Goal: Task Accomplishment & Management: Complete application form

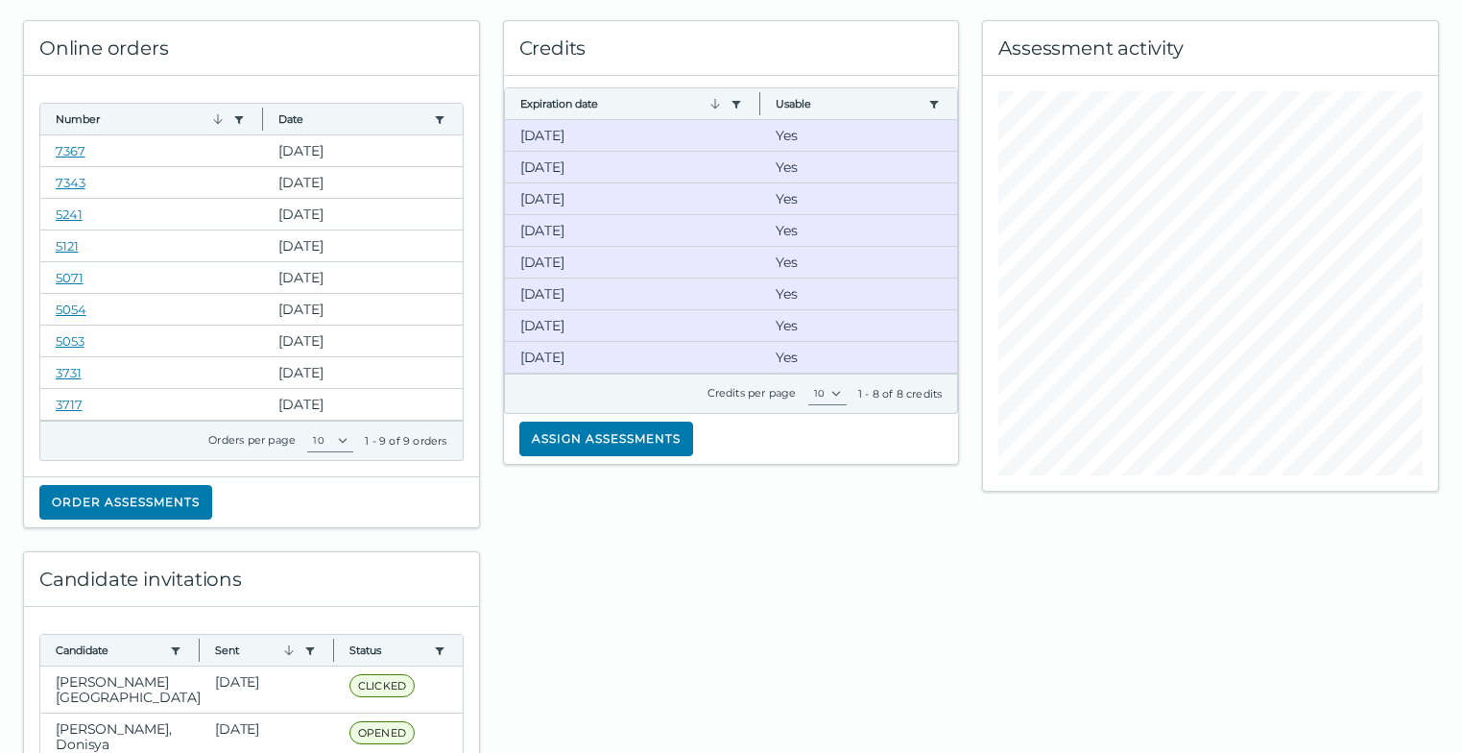
scroll to position [96, 0]
click at [147, 506] on button "Order assessments" at bounding box center [125, 501] width 173 height 35
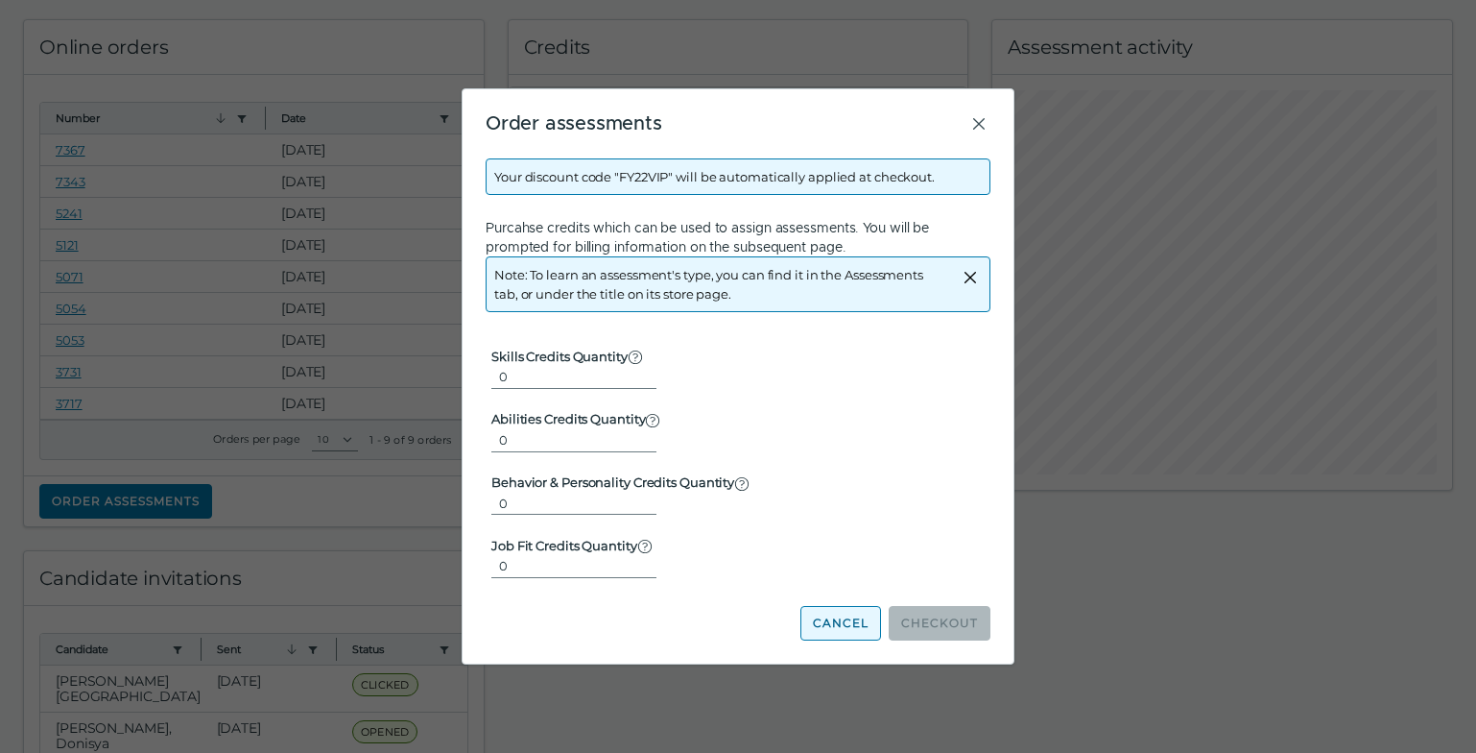
click at [861, 619] on button "Cancel" at bounding box center [841, 623] width 81 height 35
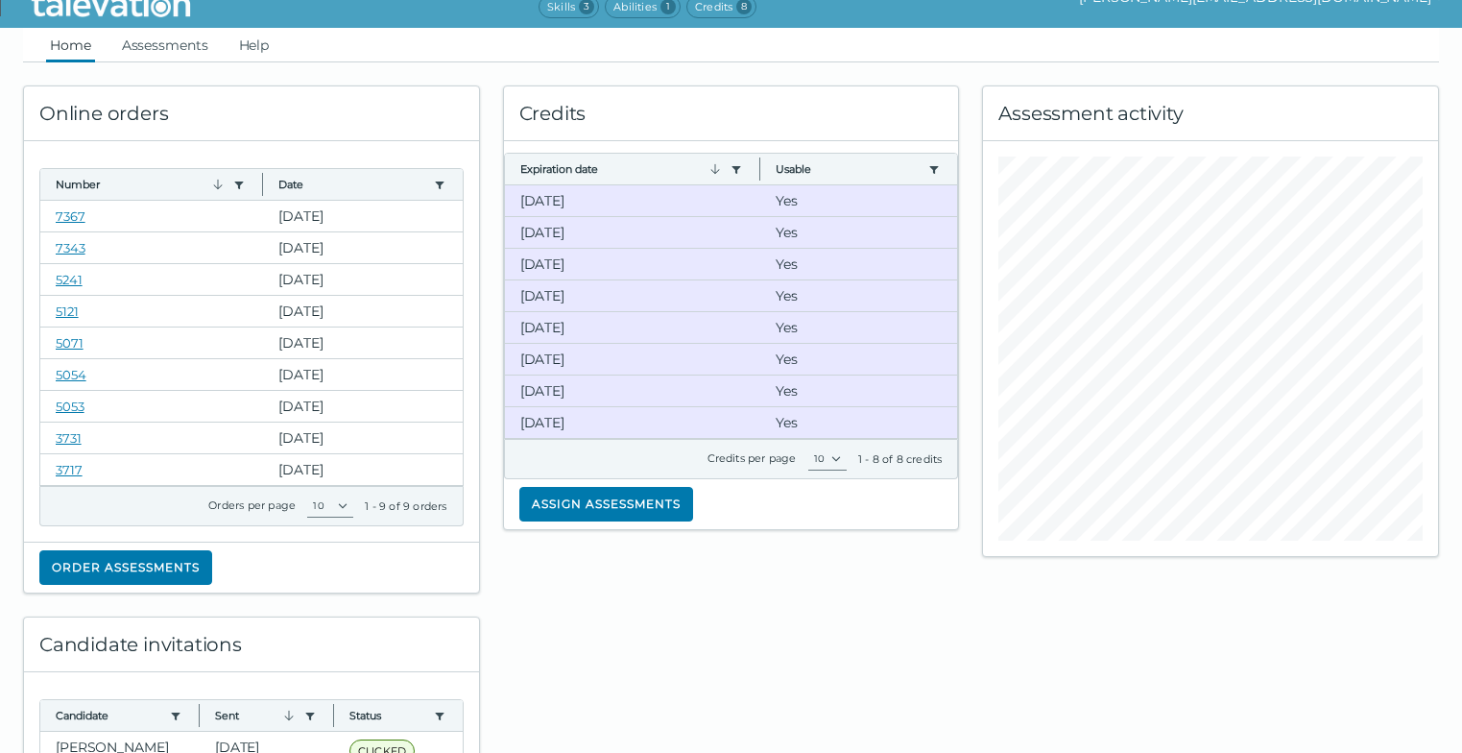
scroll to position [0, 0]
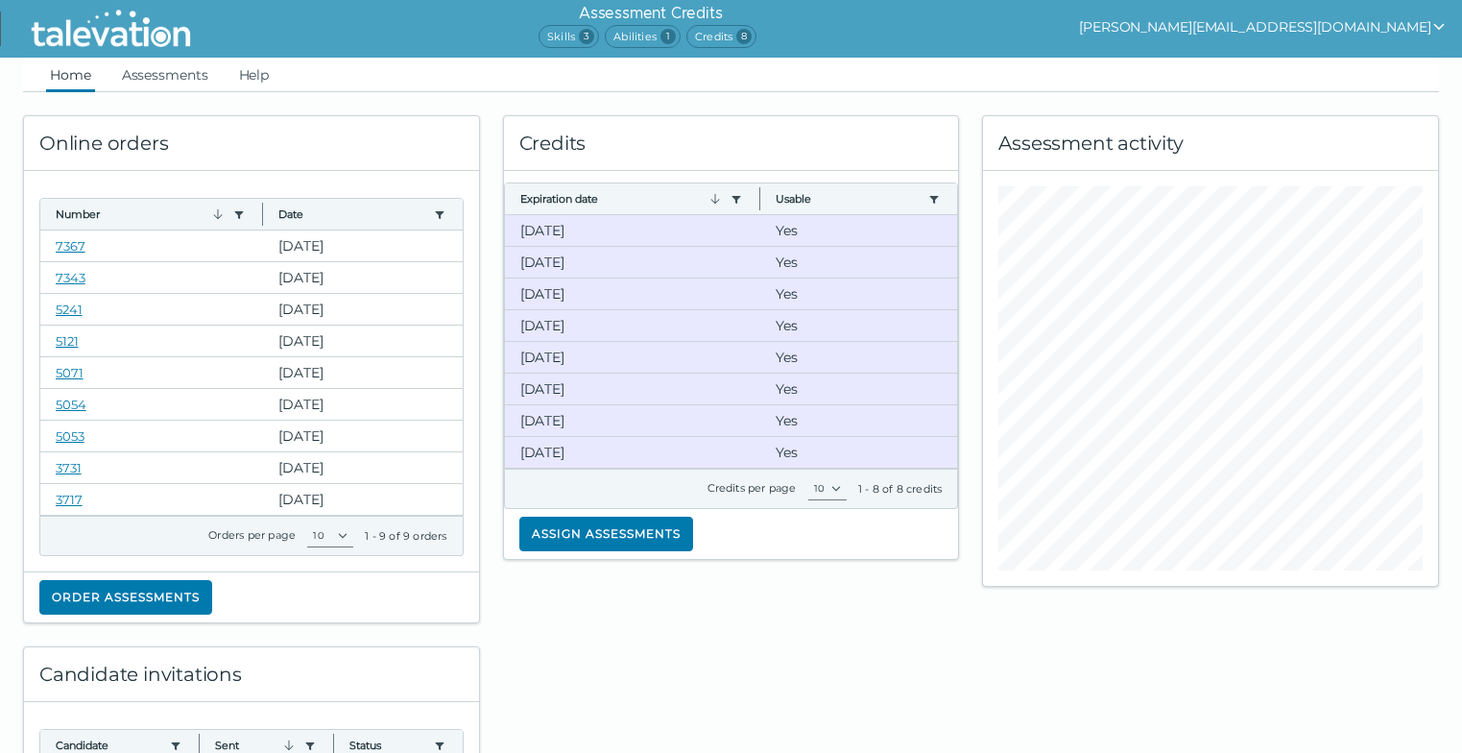
click at [125, 52] on img at bounding box center [111, 29] width 176 height 48
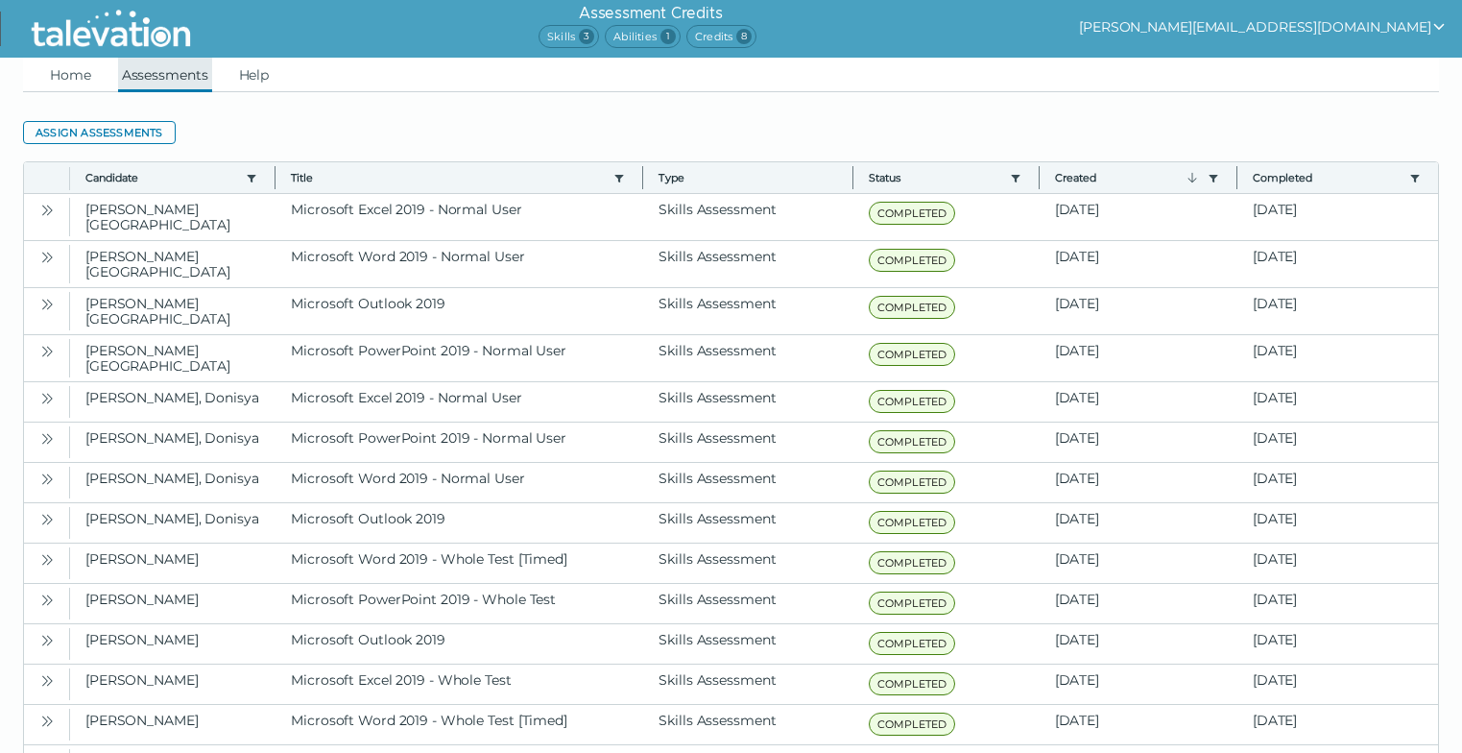
click at [136, 64] on link "Assessments" at bounding box center [165, 75] width 94 height 35
click at [119, 125] on button "Assign assessments" at bounding box center [99, 132] width 153 height 23
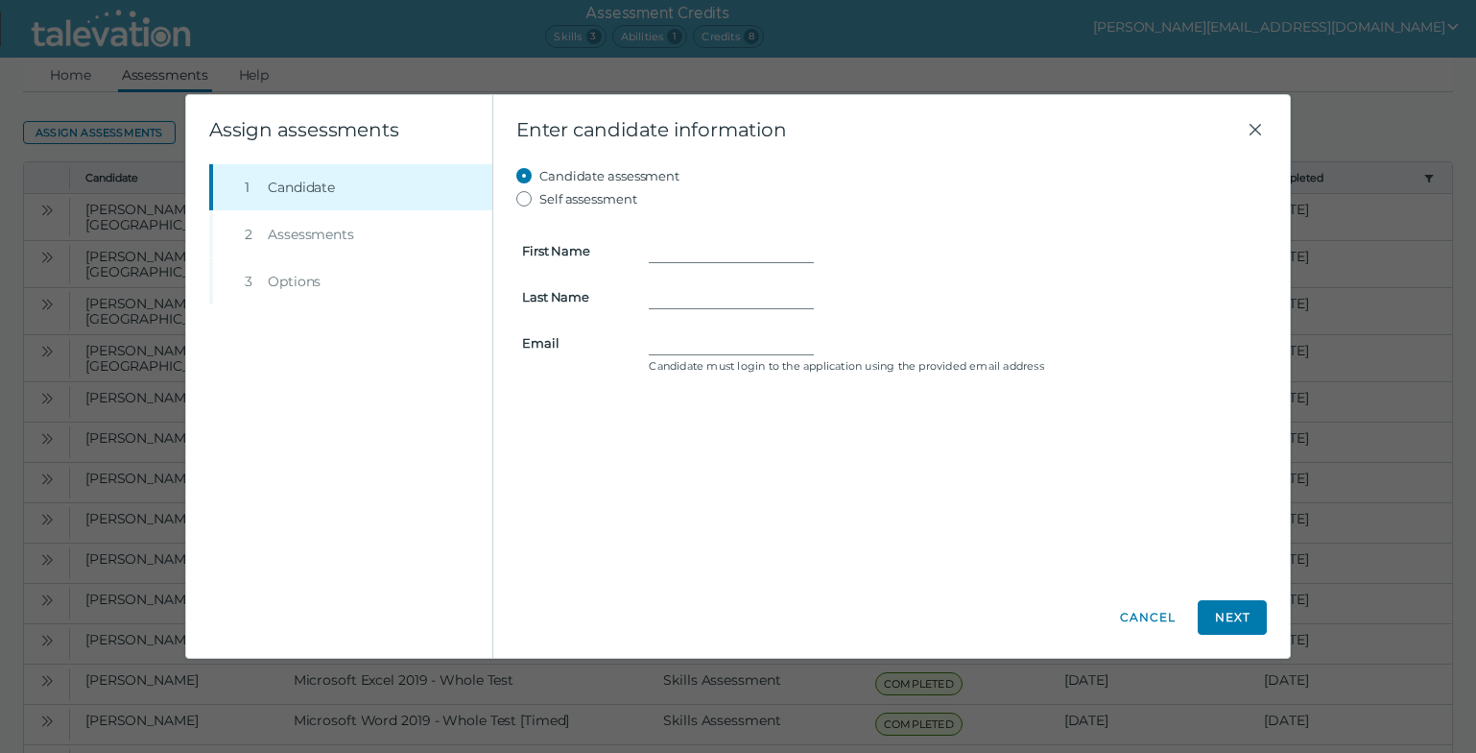
click at [1229, 336] on div at bounding box center [955, 342] width 612 height 23
click at [721, 249] on input "First Name" at bounding box center [731, 250] width 165 height 23
paste input "[PERSON_NAME]"
click at [725, 248] on input "[PERSON_NAME]" at bounding box center [731, 250] width 165 height 23
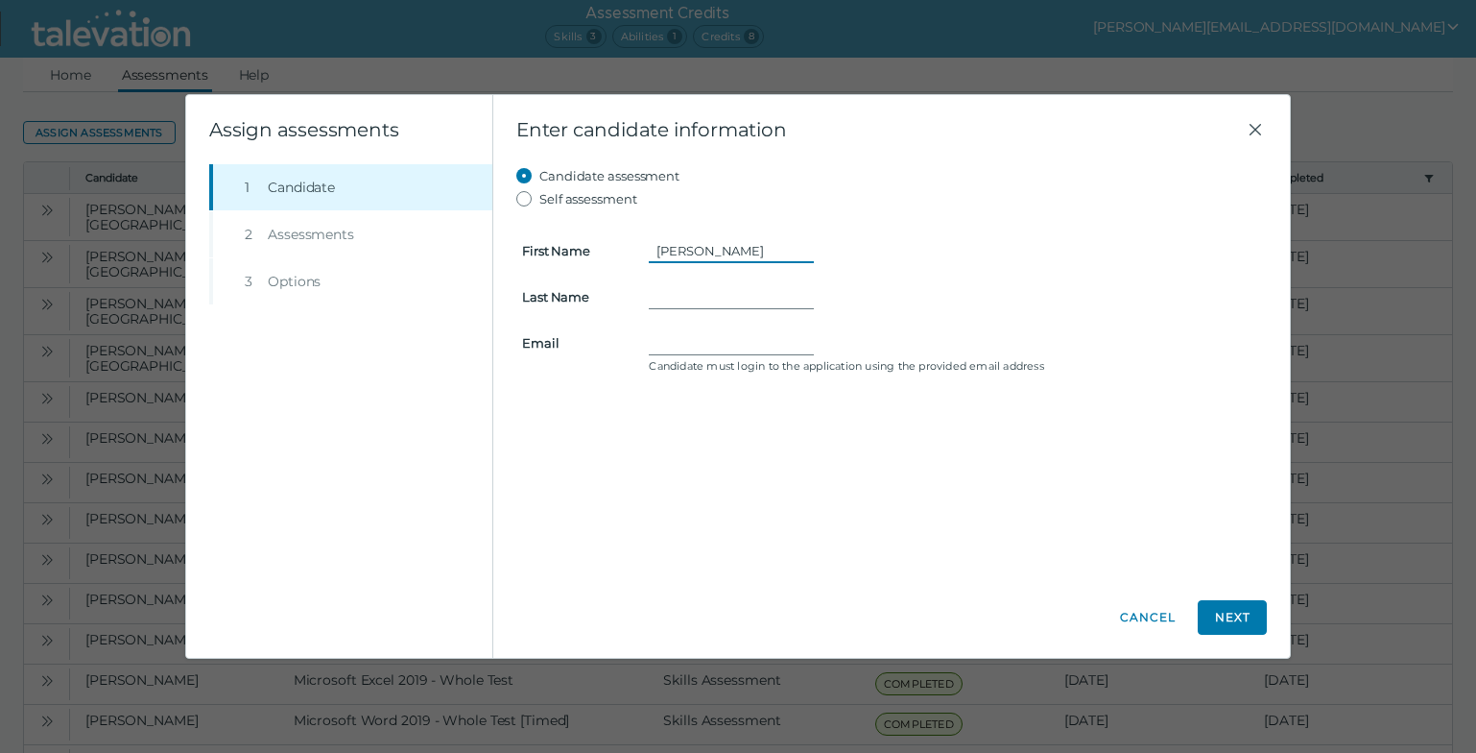
type input "[PERSON_NAME]"
click at [665, 285] on input "Last Name" at bounding box center [731, 296] width 165 height 23
paste input "[PERSON_NAME]"
type input "[PERSON_NAME]"
click at [1175, 443] on div "Candidate assessment Self assessment First Name [PERSON_NAME] Last Name [PERSON…" at bounding box center [891, 370] width 751 height 413
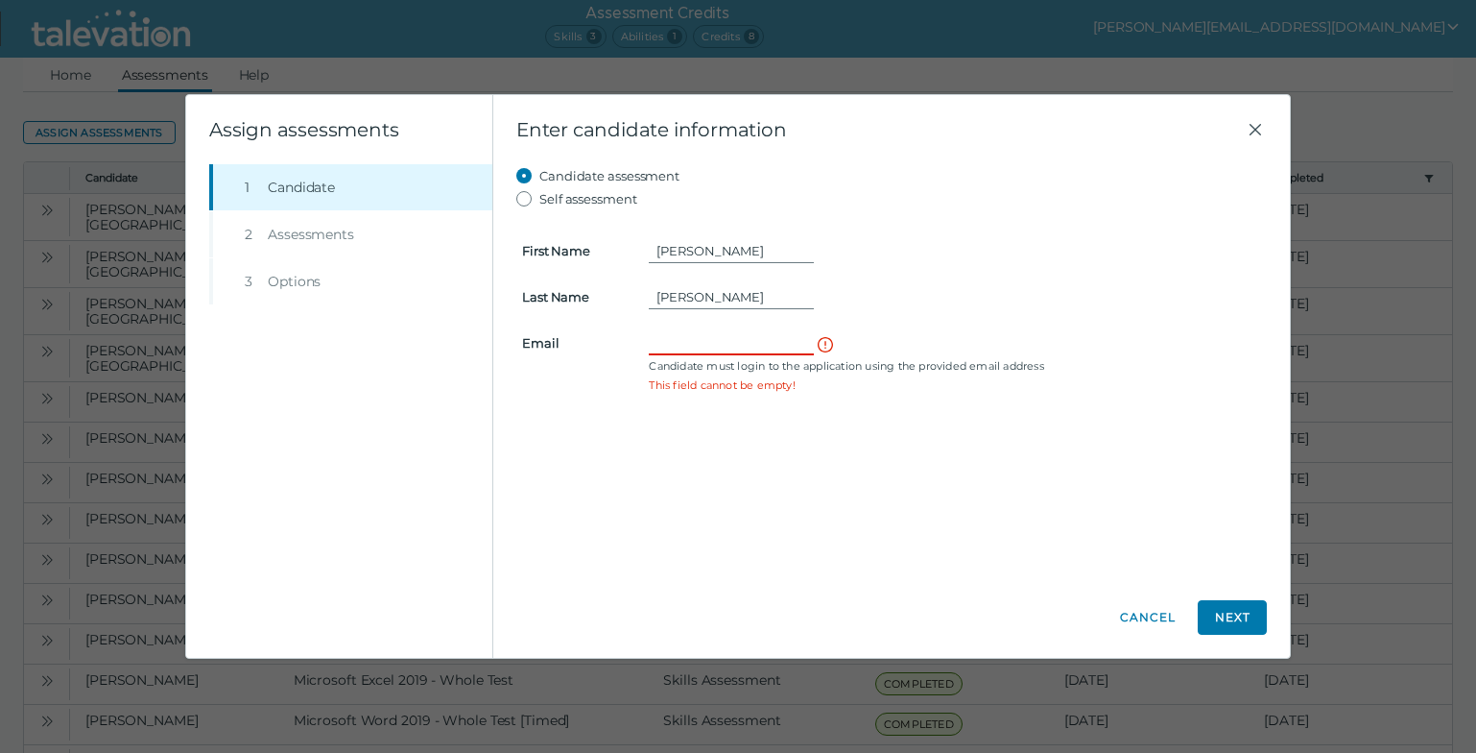
click at [724, 336] on input "Email" at bounding box center [731, 342] width 165 height 23
paste input "[EMAIL_ADDRESS][DOMAIN_NAME]"
click at [656, 345] on input "[EMAIL_ADDRESS][DOMAIN_NAME]" at bounding box center [731, 342] width 165 height 23
type input "[EMAIL_ADDRESS][DOMAIN_NAME]"
click at [1050, 508] on div "Candidate assessment Self assessment First Name [PERSON_NAME] Last Name [PERSON…" at bounding box center [891, 370] width 751 height 413
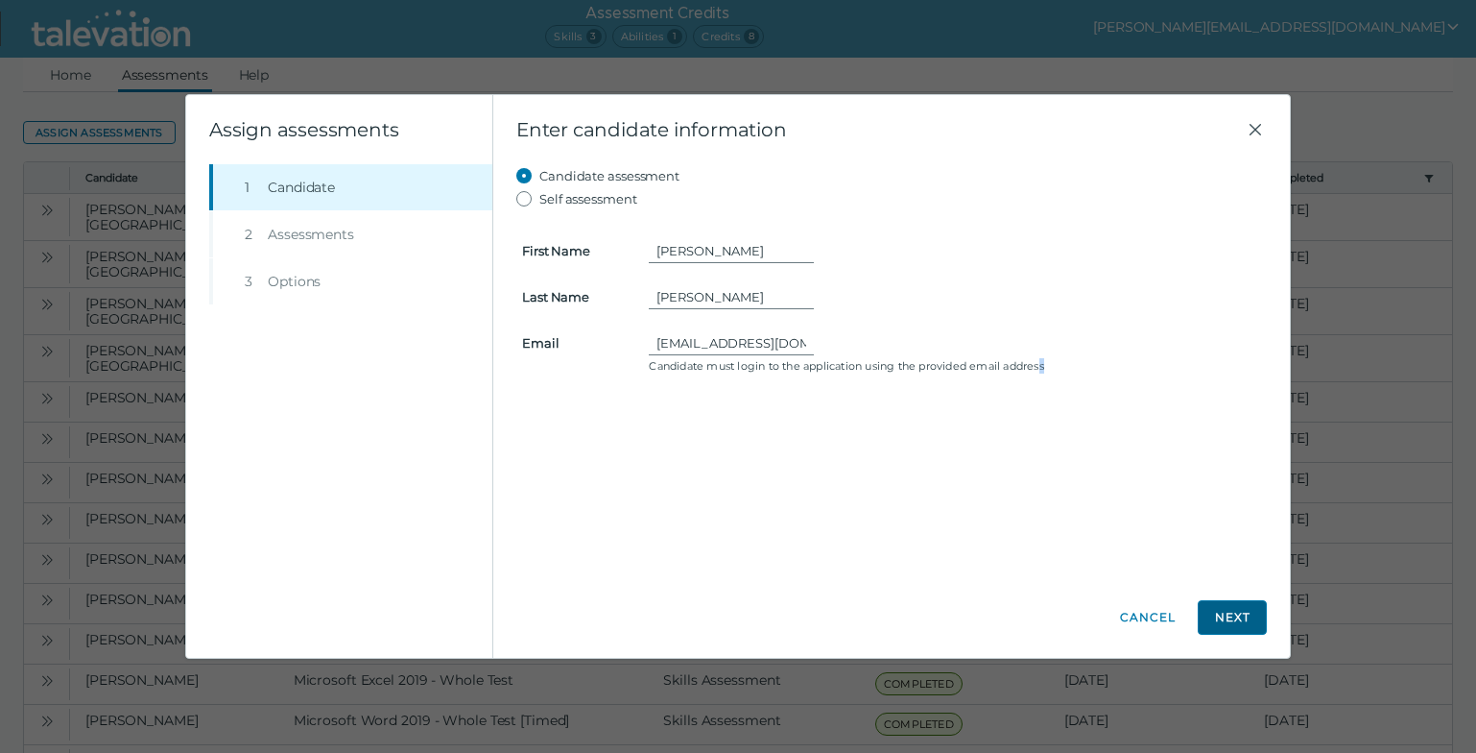
click at [1239, 607] on button "Next" at bounding box center [1232, 617] width 69 height 35
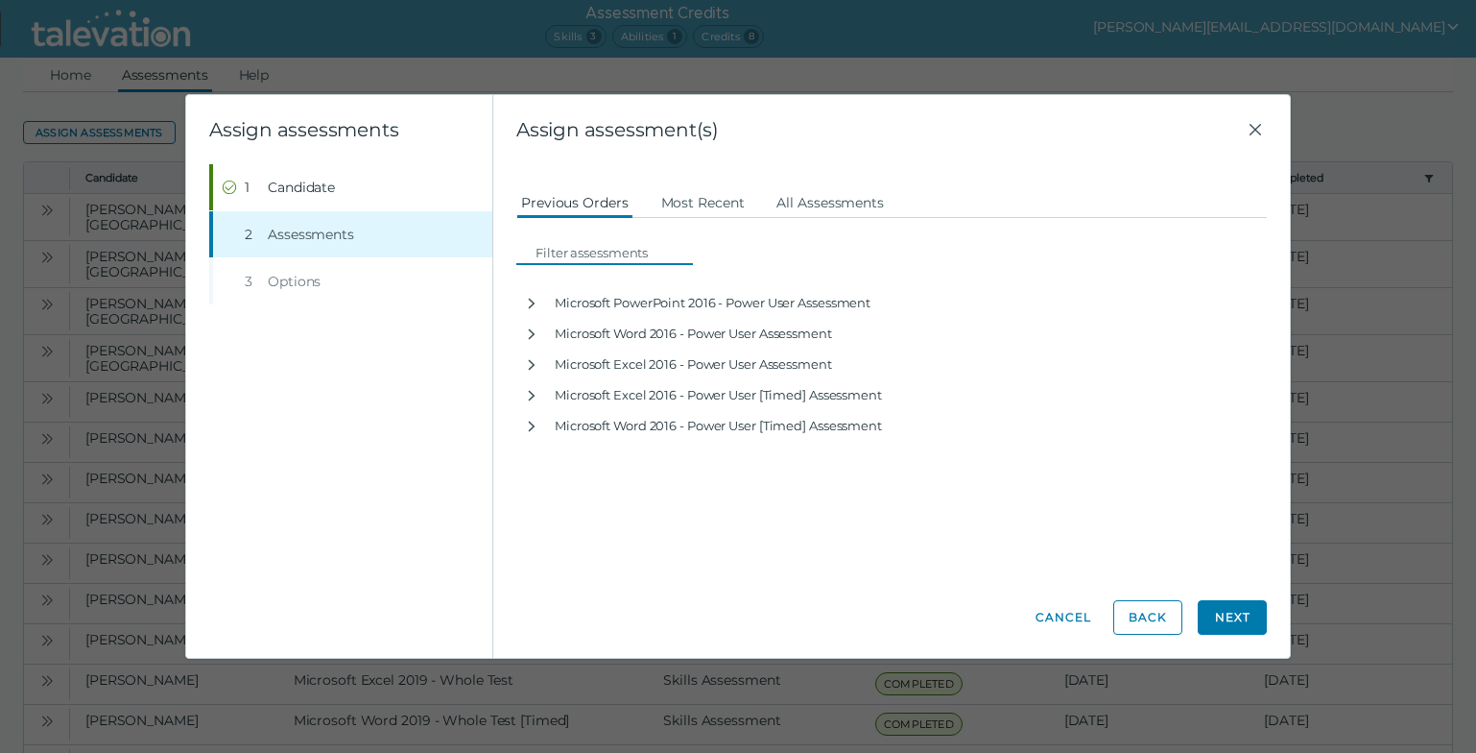
click at [601, 253] on input at bounding box center [610, 252] width 165 height 23
type input "2019"
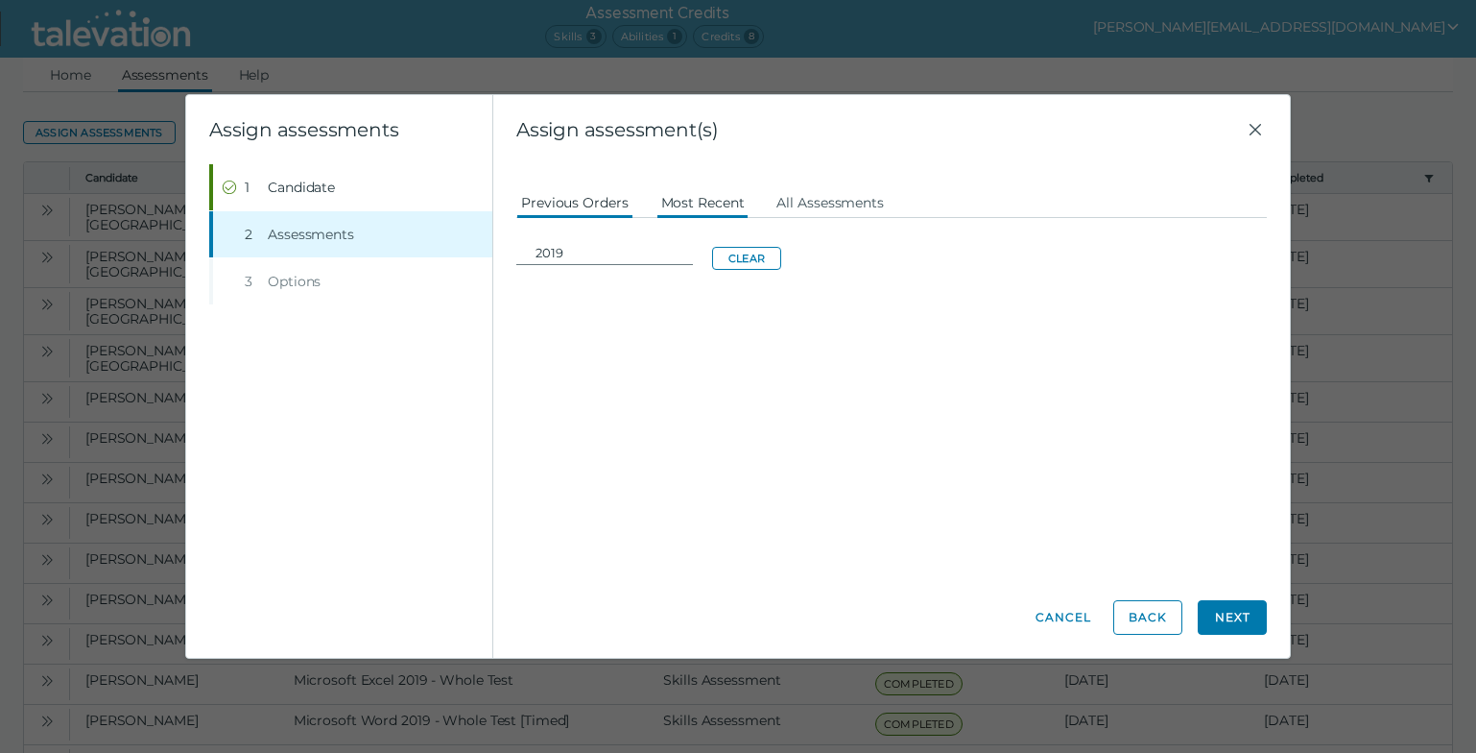
click at [728, 205] on button "Most Recent" at bounding box center [703, 201] width 93 height 35
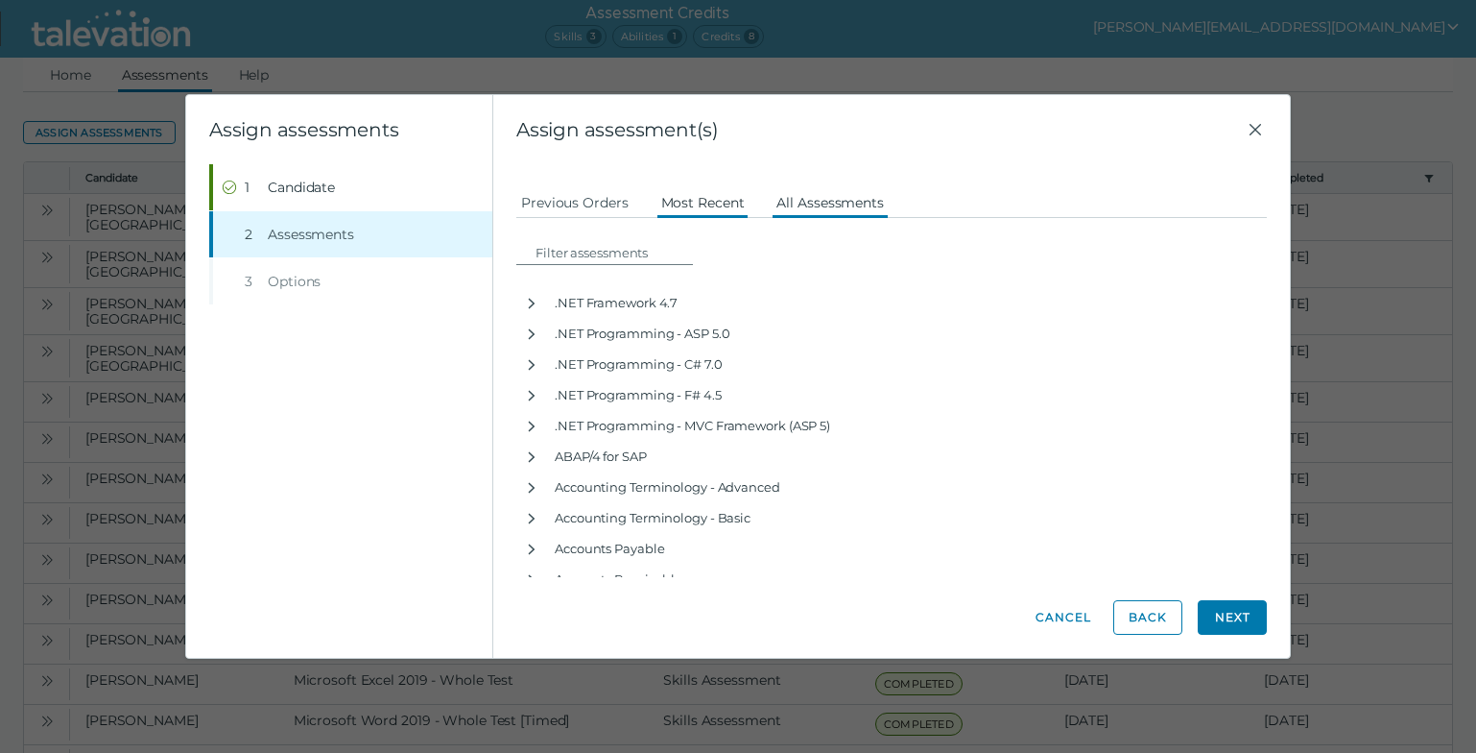
click at [832, 205] on button "All Assessments" at bounding box center [830, 201] width 117 height 35
click at [617, 257] on input at bounding box center [610, 252] width 165 height 23
click at [606, 251] on input at bounding box center [610, 252] width 165 height 23
click at [593, 244] on input at bounding box center [610, 252] width 165 height 23
click at [975, 171] on div "Candidate assessment Self assessment First Name [PERSON_NAME] Last Name [PERSON…" at bounding box center [891, 370] width 751 height 413
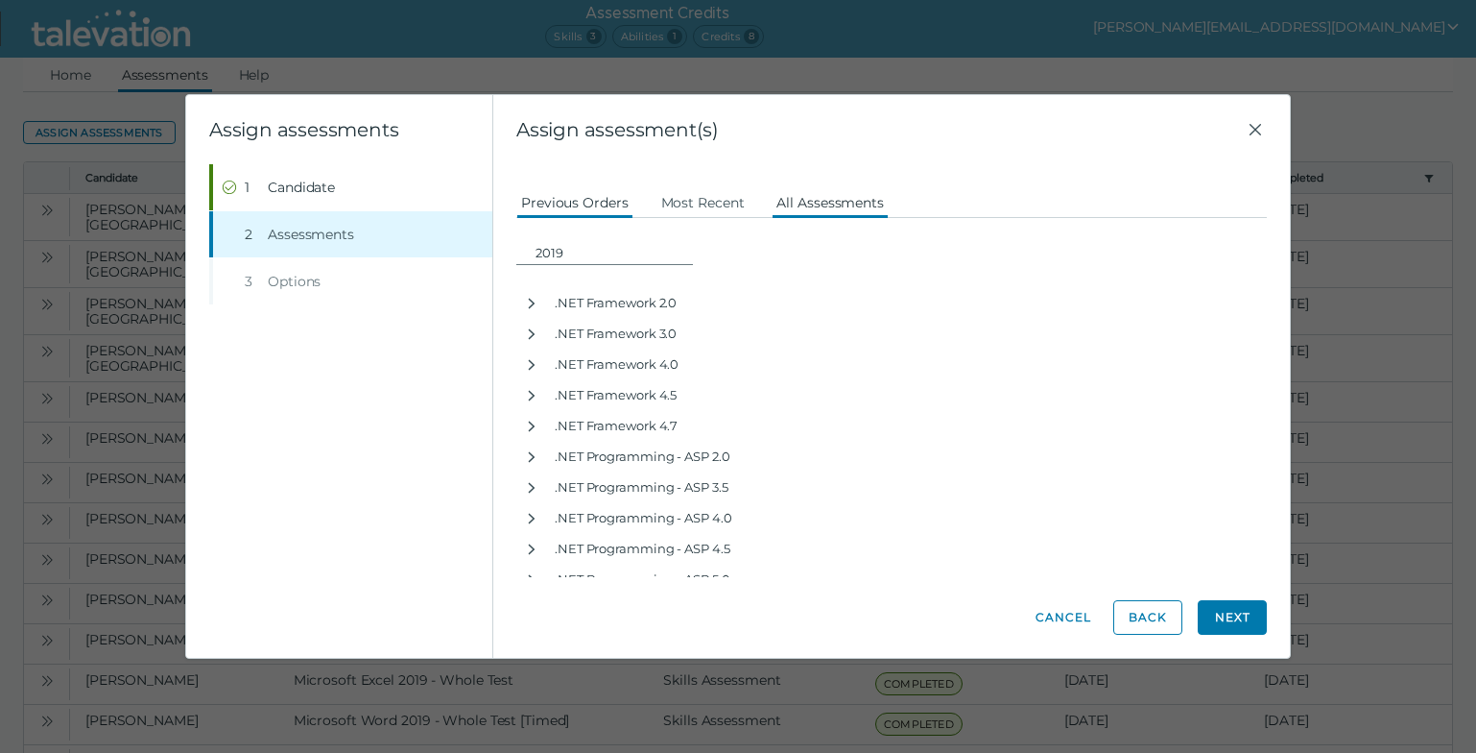
click at [584, 206] on button "Previous Orders" at bounding box center [574, 201] width 117 height 35
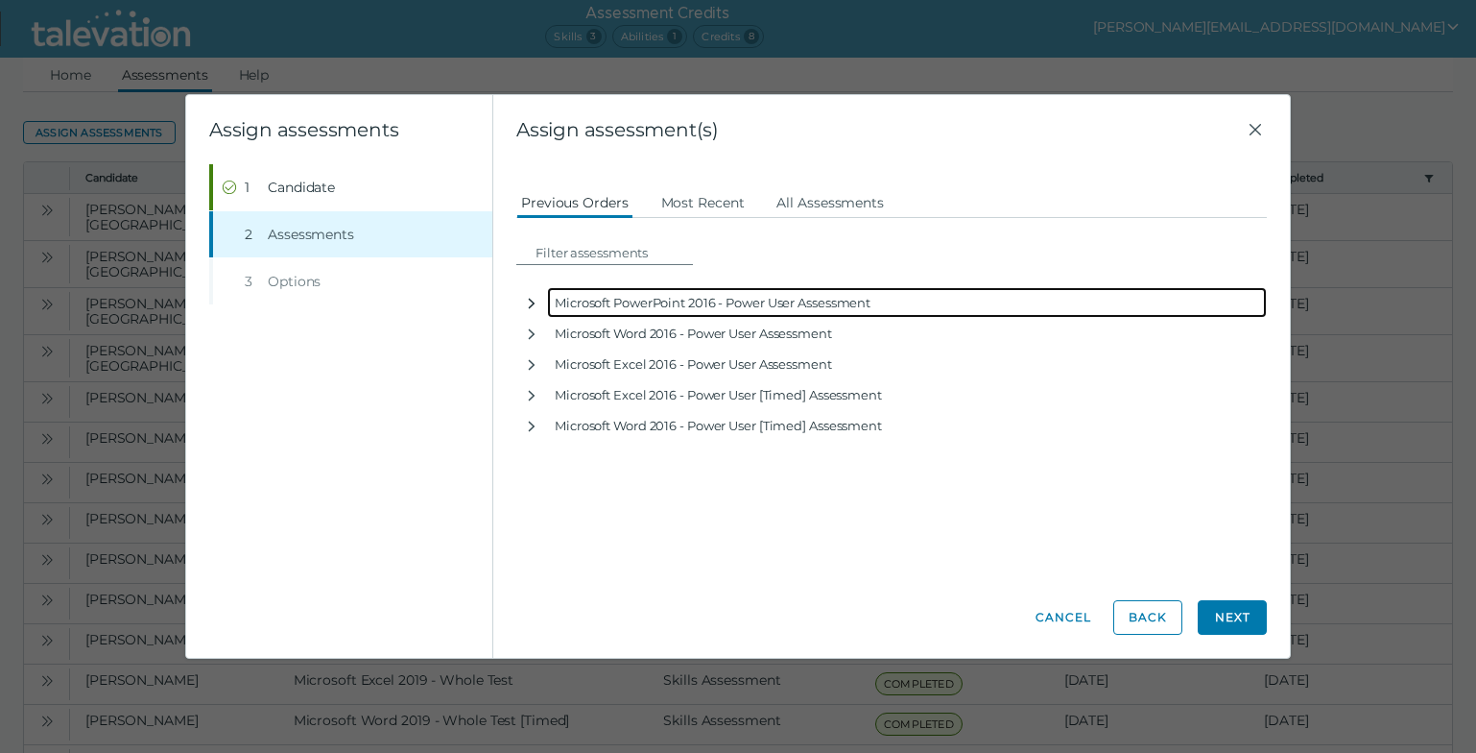
click at [534, 303] on icon "button" at bounding box center [532, 303] width 7 height 11
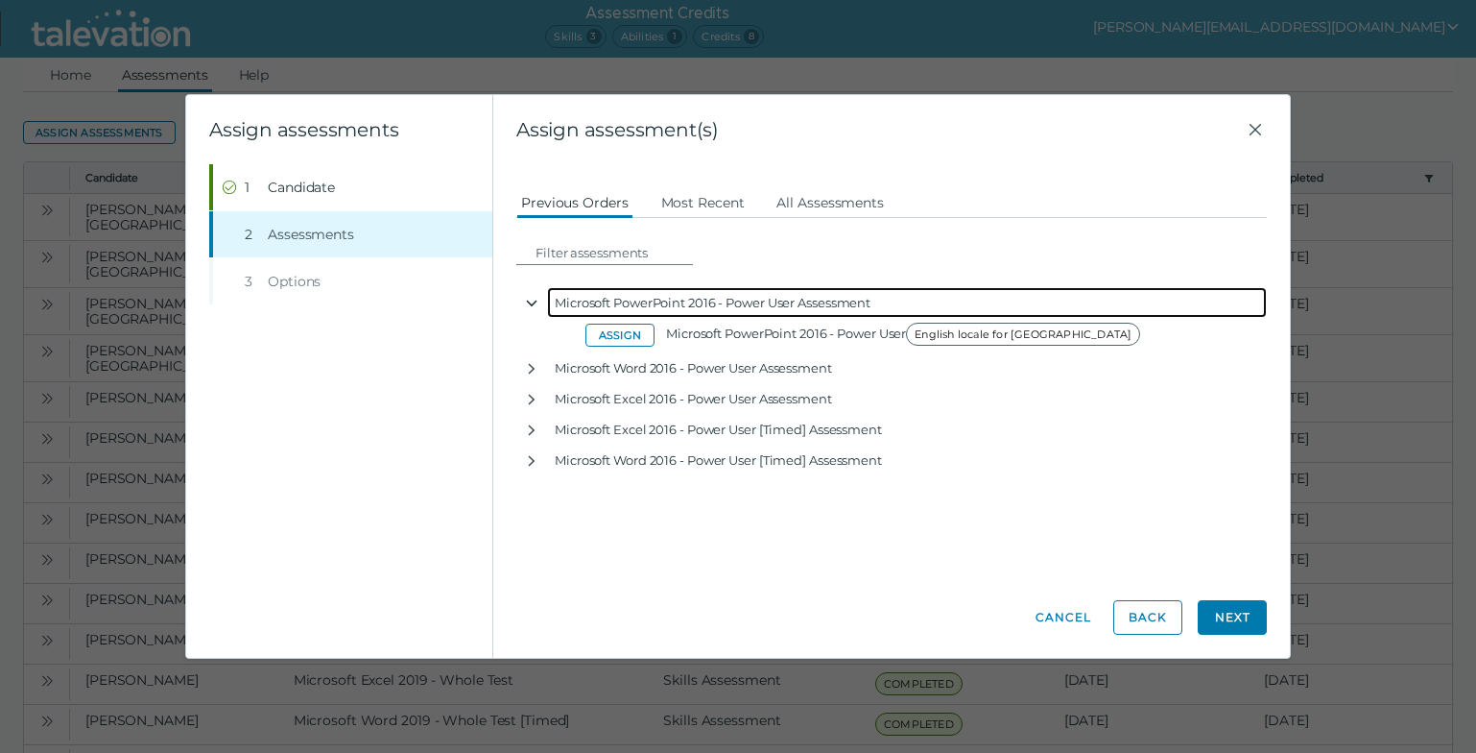
click at [534, 303] on icon "button" at bounding box center [532, 303] width 11 height 7
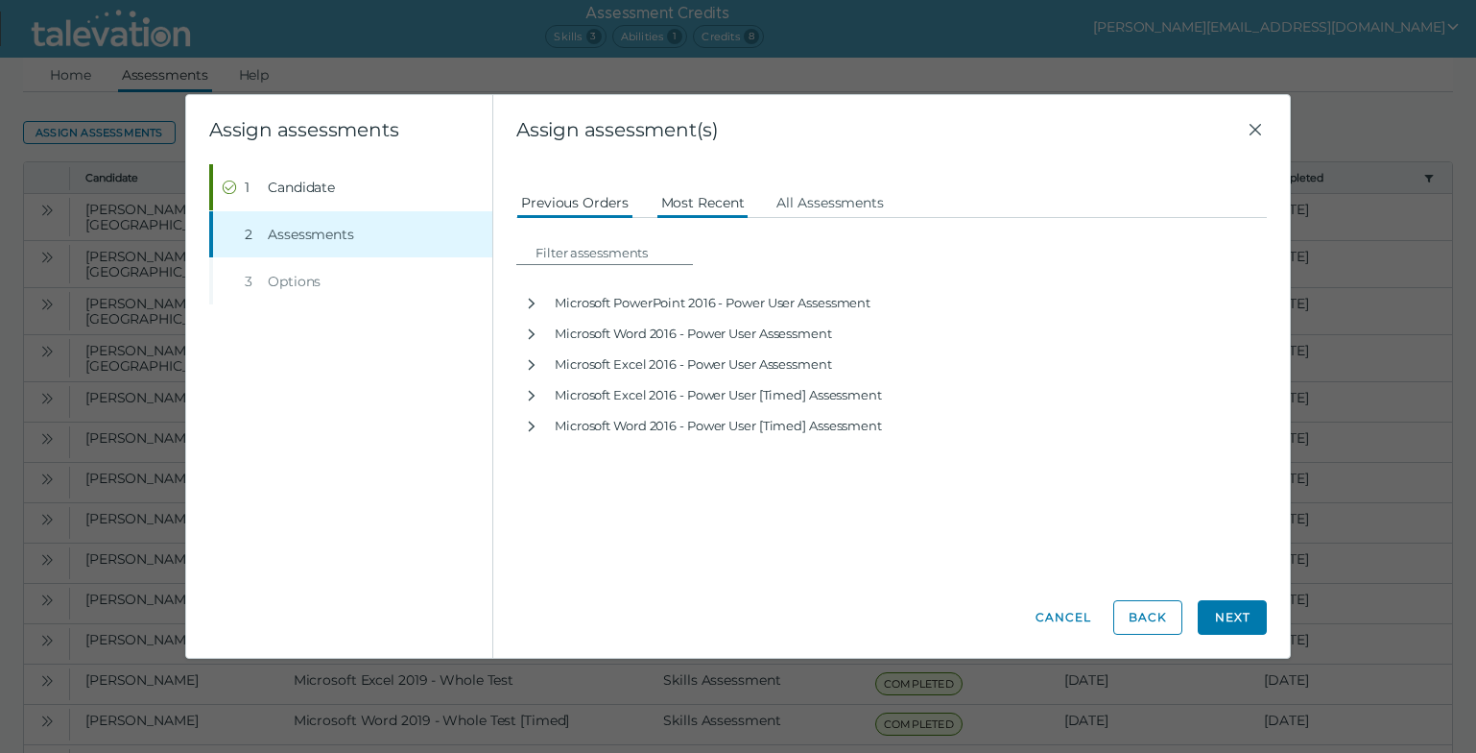
click at [699, 200] on button "Most Recent" at bounding box center [703, 201] width 93 height 35
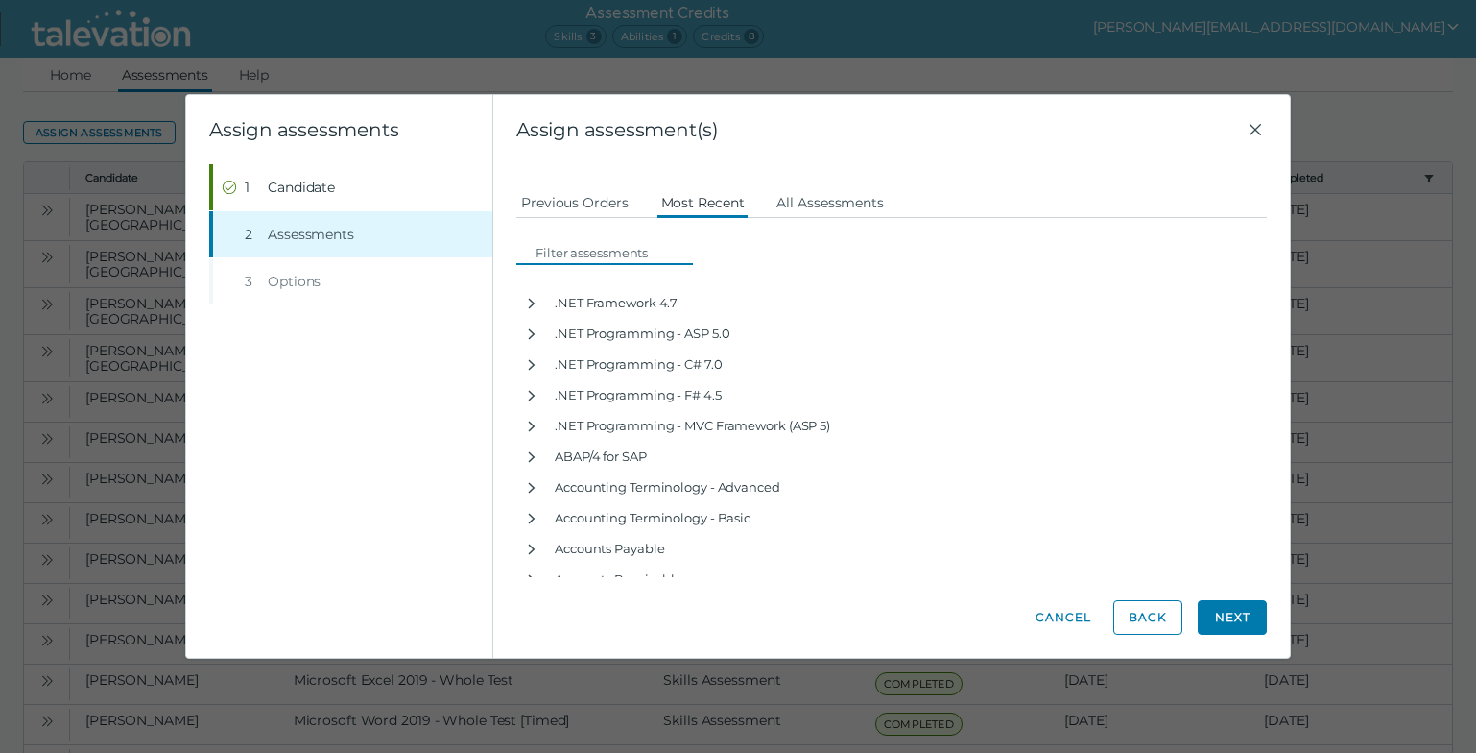
click at [611, 258] on input at bounding box center [610, 252] width 165 height 23
click at [597, 251] on input at bounding box center [610, 252] width 165 height 23
type input "2019"
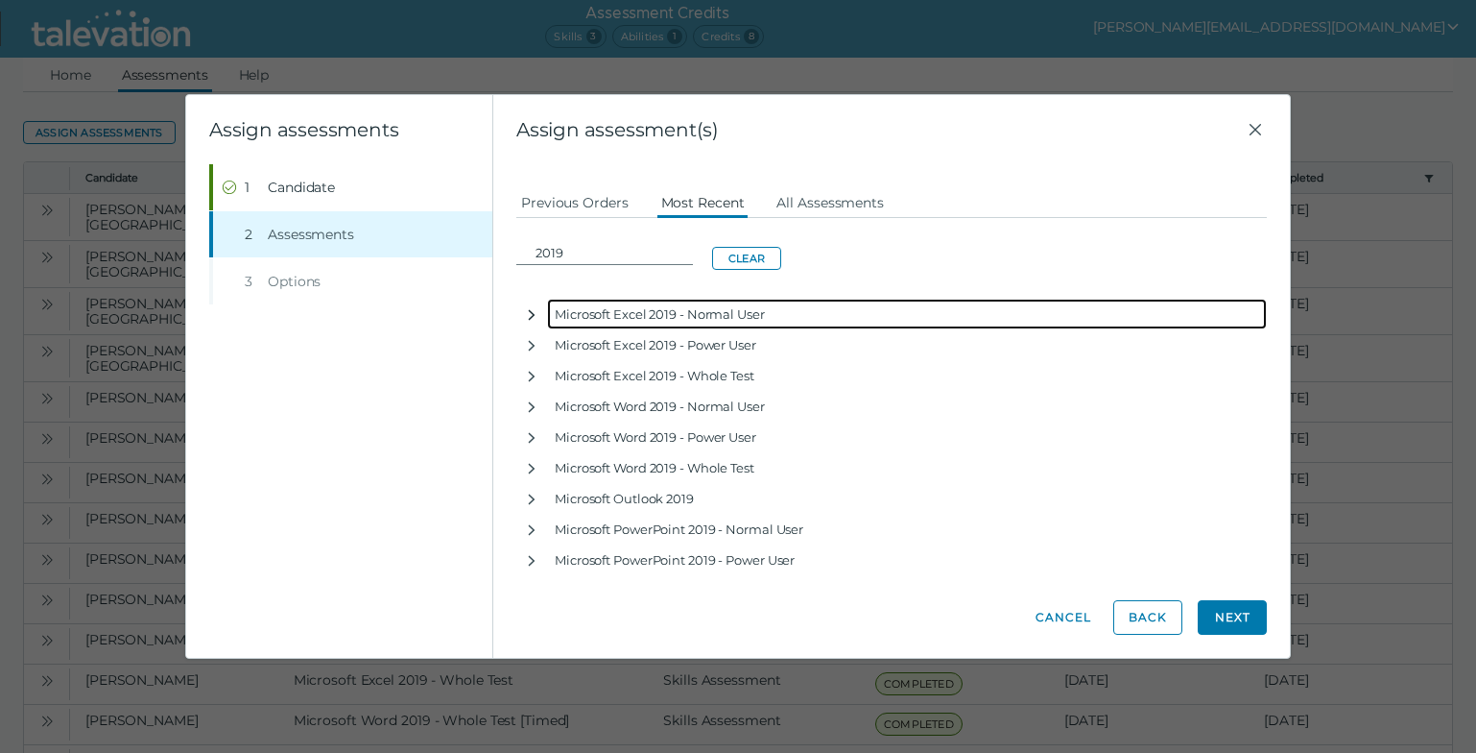
click at [534, 316] on icon "button" at bounding box center [532, 314] width 7 height 11
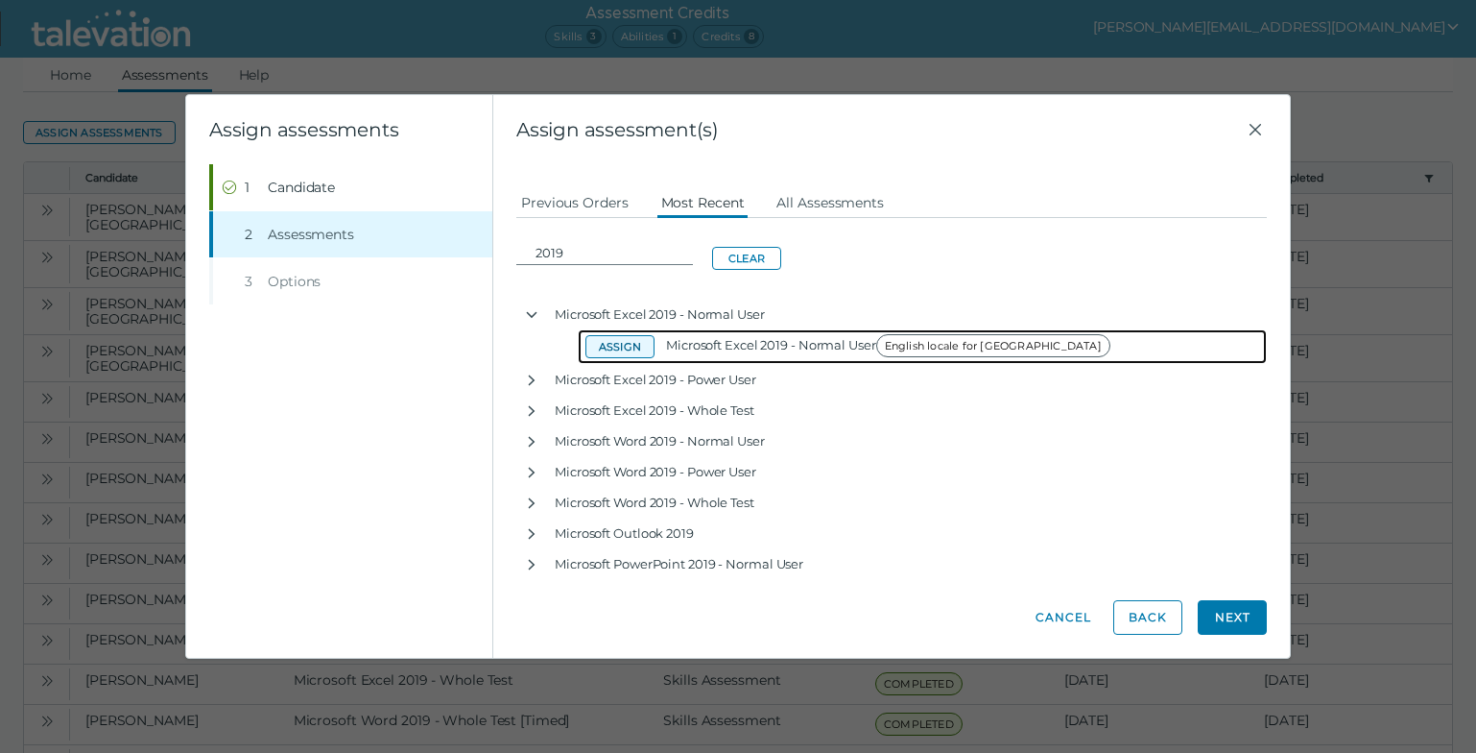
click at [617, 347] on button "Assign" at bounding box center [620, 346] width 69 height 23
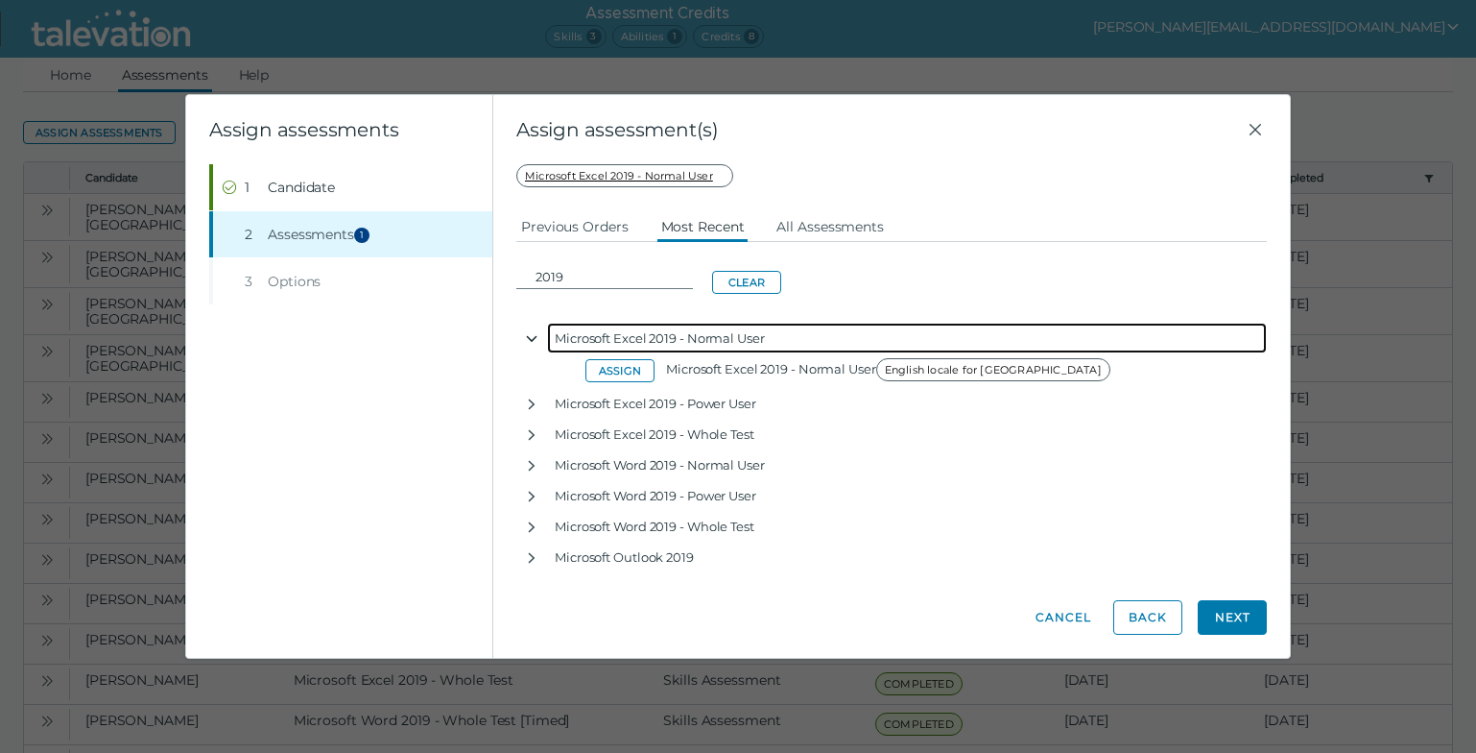
click at [534, 340] on icon "button" at bounding box center [532, 339] width 11 height 7
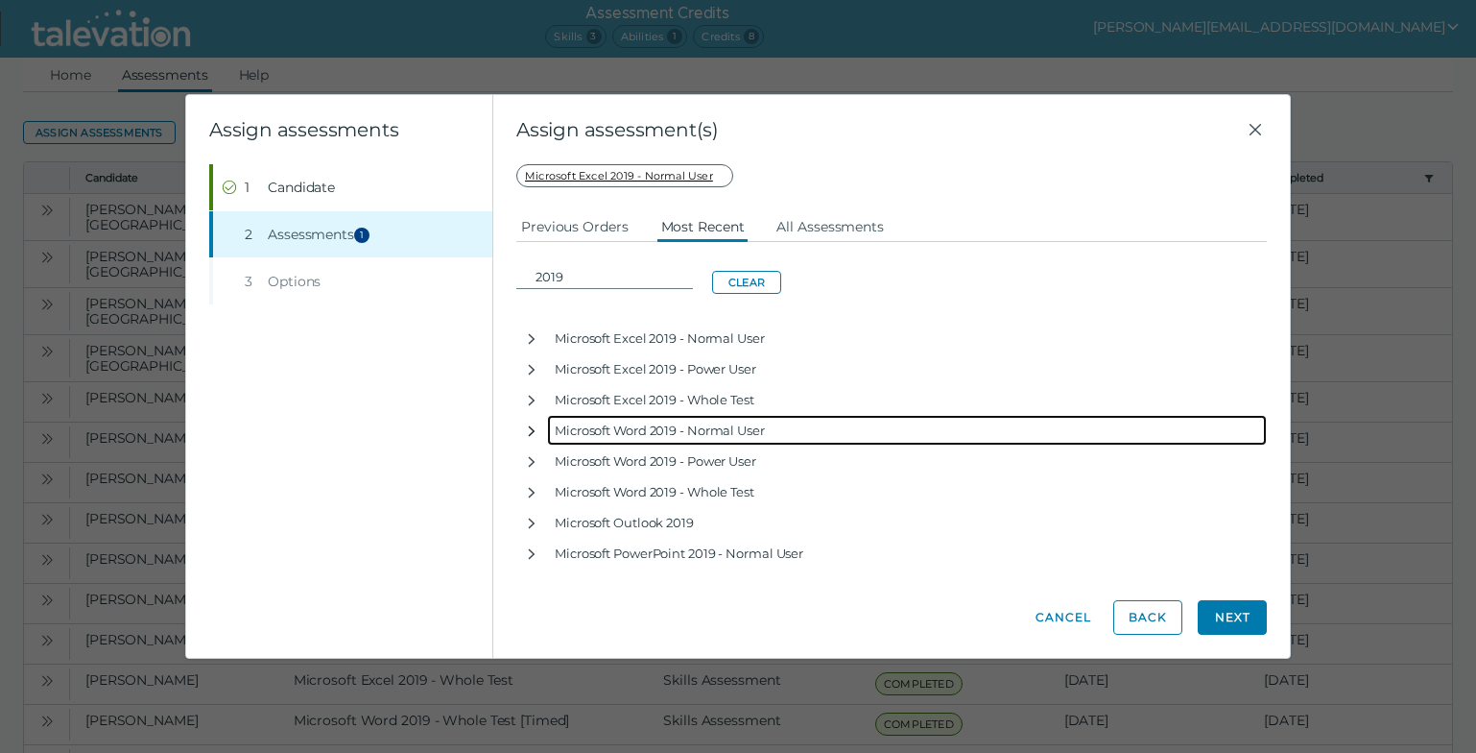
click at [533, 435] on icon "button" at bounding box center [531, 430] width 15 height 15
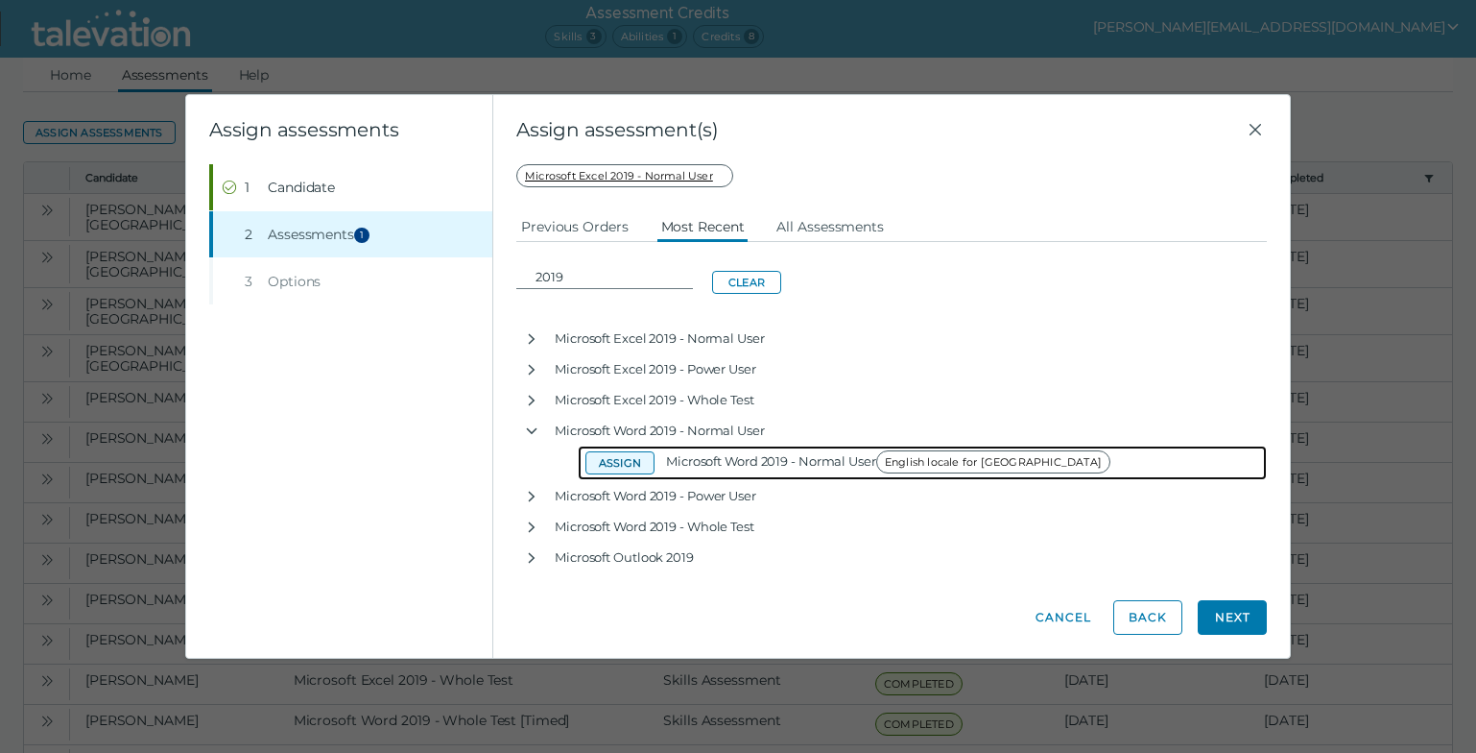
click at [610, 465] on button "Assign" at bounding box center [620, 462] width 69 height 23
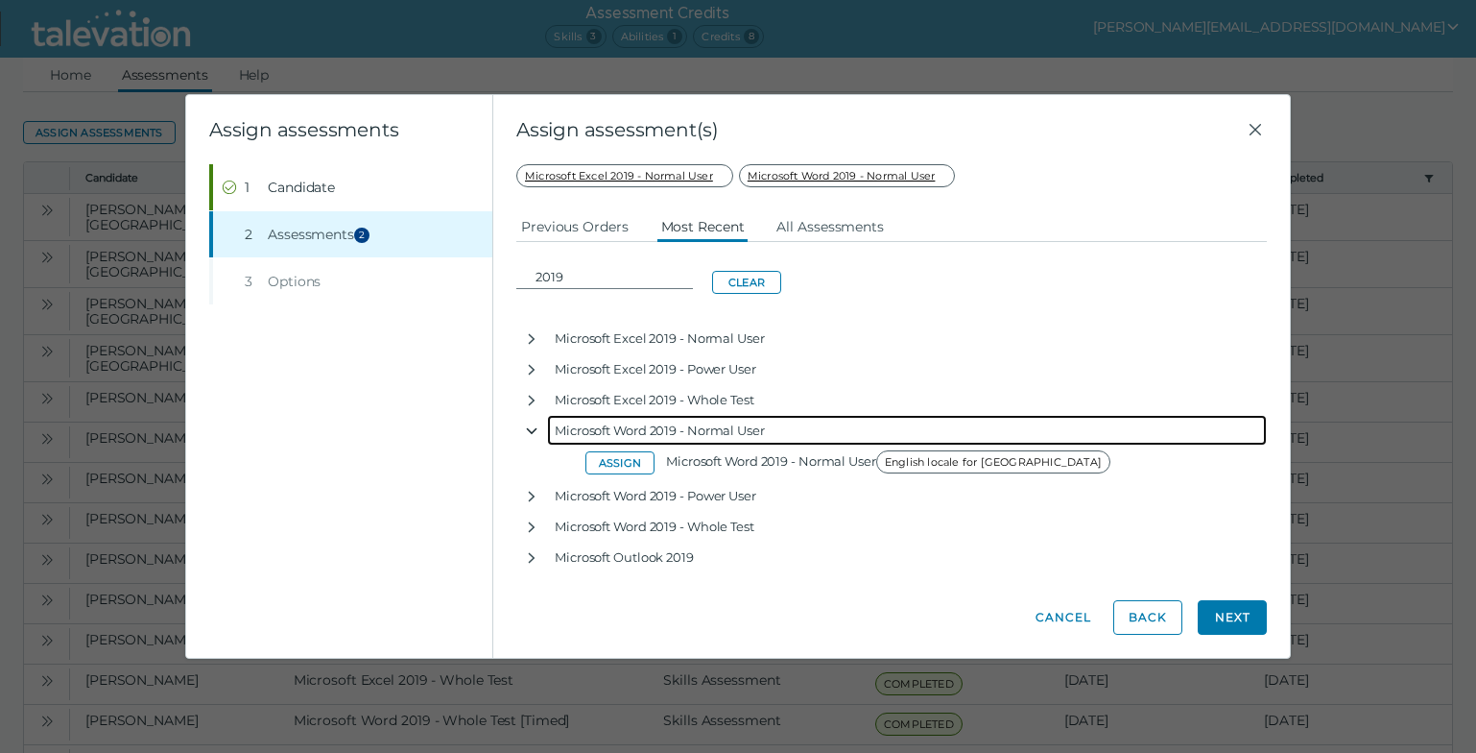
click at [532, 433] on icon "button" at bounding box center [532, 431] width 11 height 7
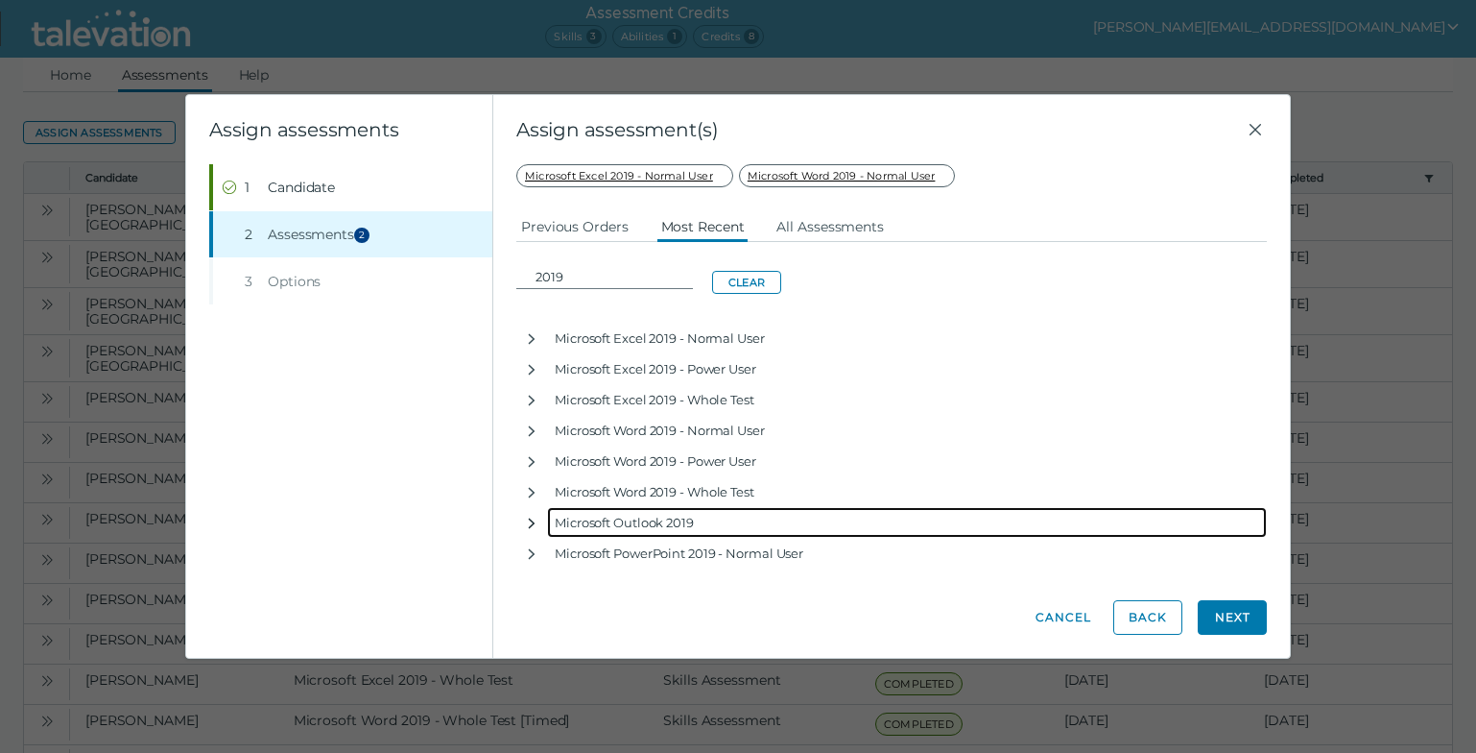
click at [530, 522] on icon "button" at bounding box center [531, 522] width 15 height 15
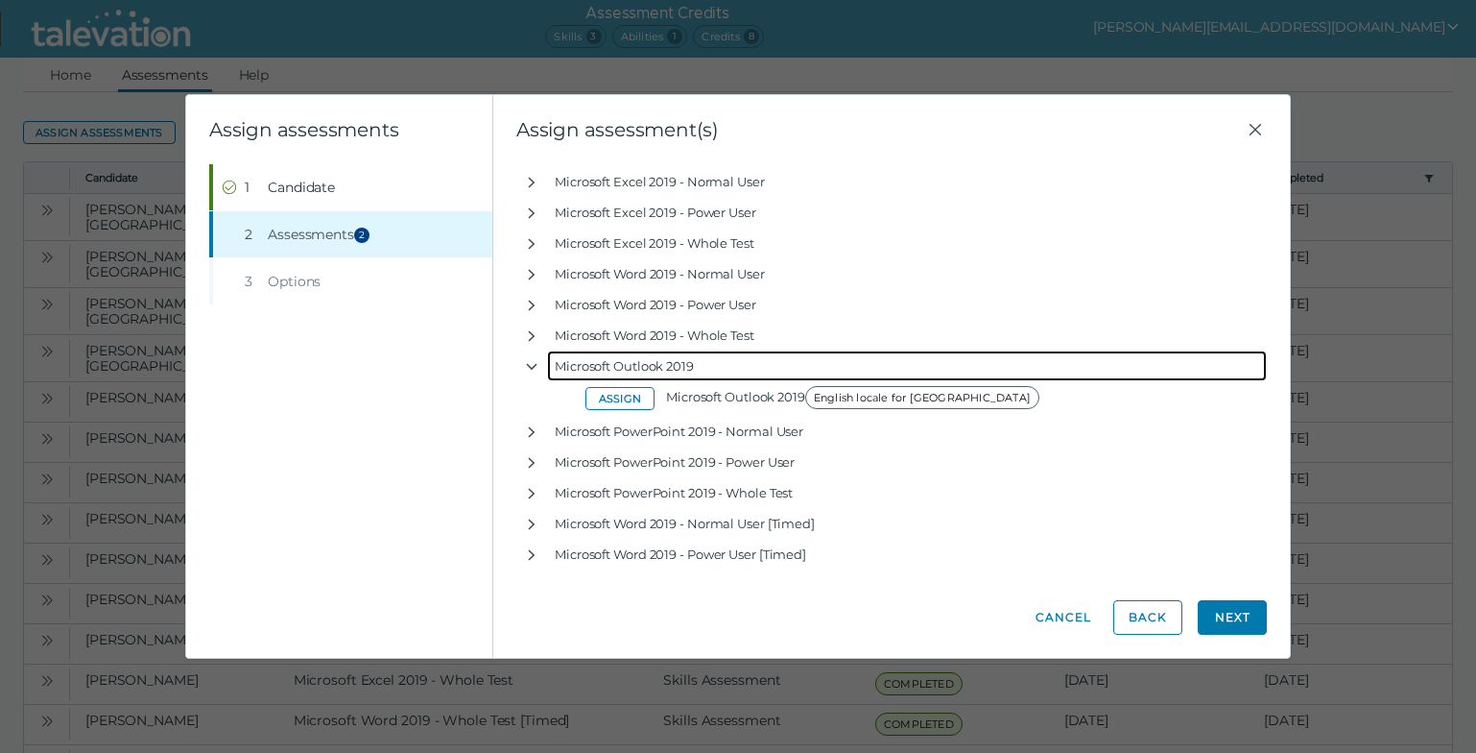
scroll to position [179, 0]
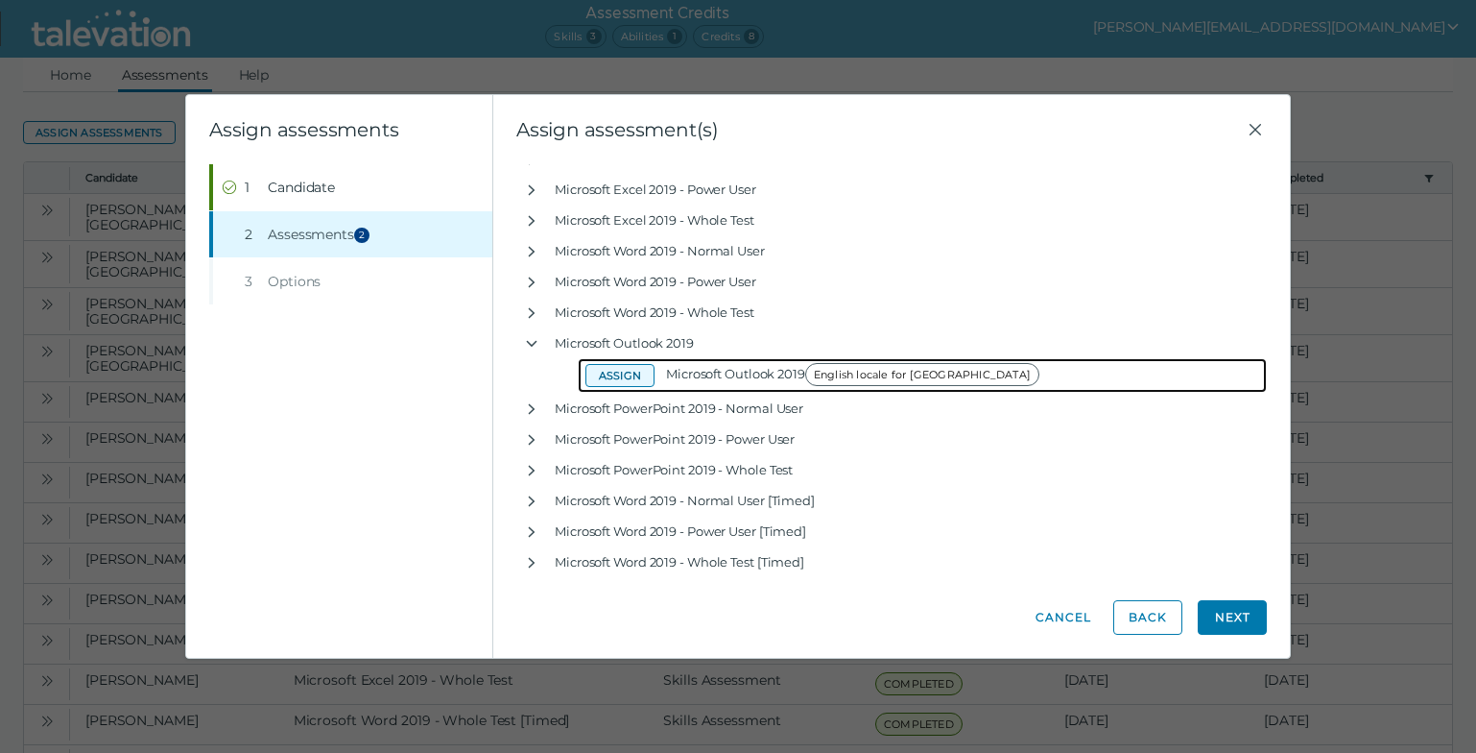
click at [616, 382] on button "Assign" at bounding box center [620, 375] width 69 height 23
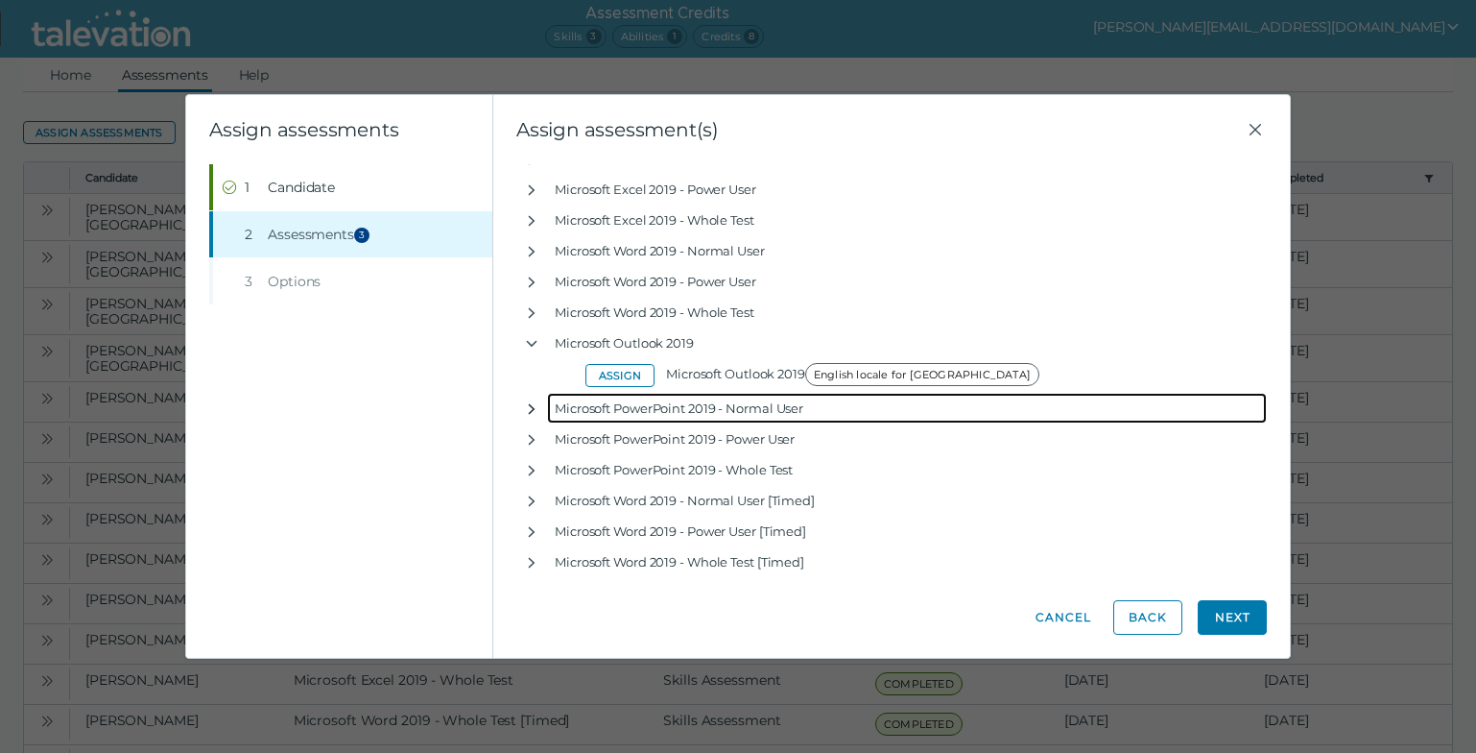
click at [530, 413] on icon "button" at bounding box center [532, 408] width 7 height 11
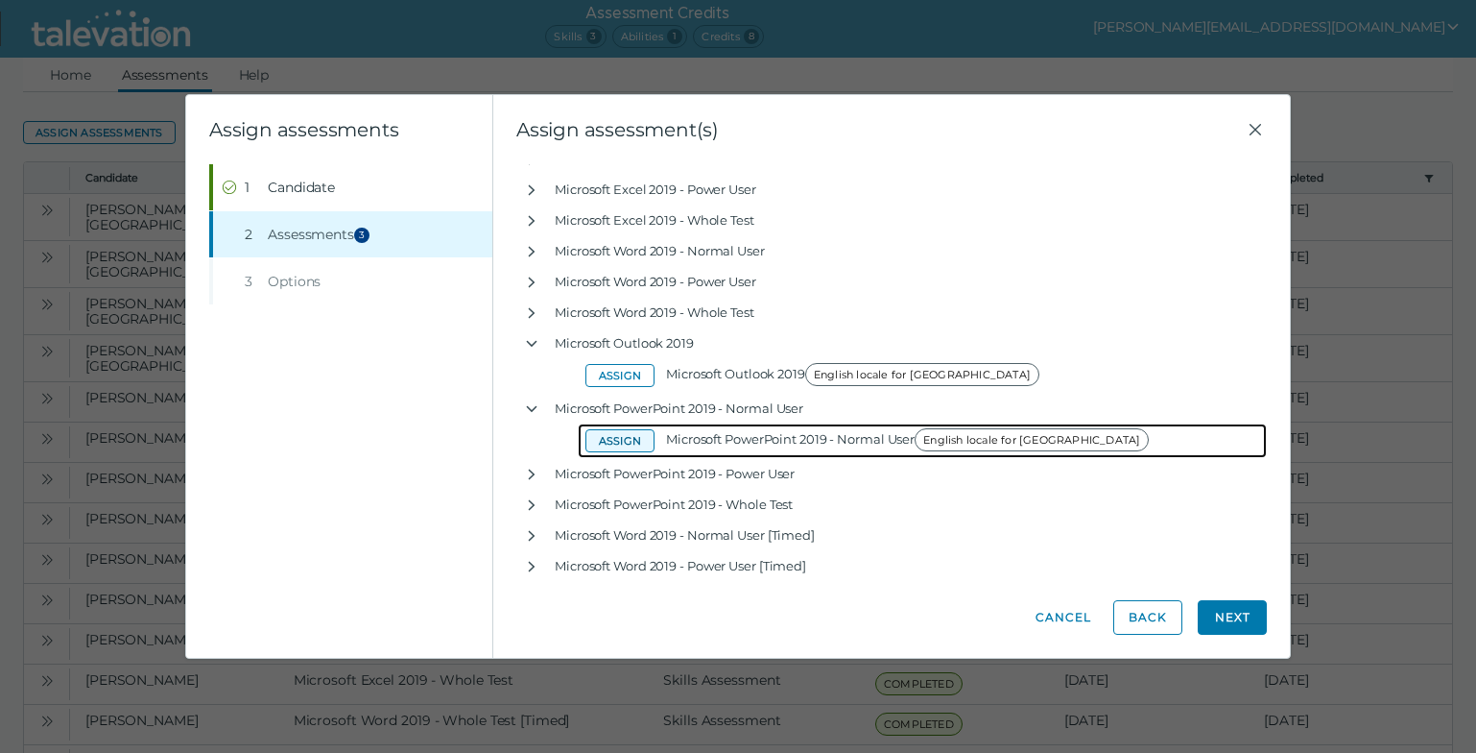
click at [610, 449] on button "Assign" at bounding box center [620, 440] width 69 height 23
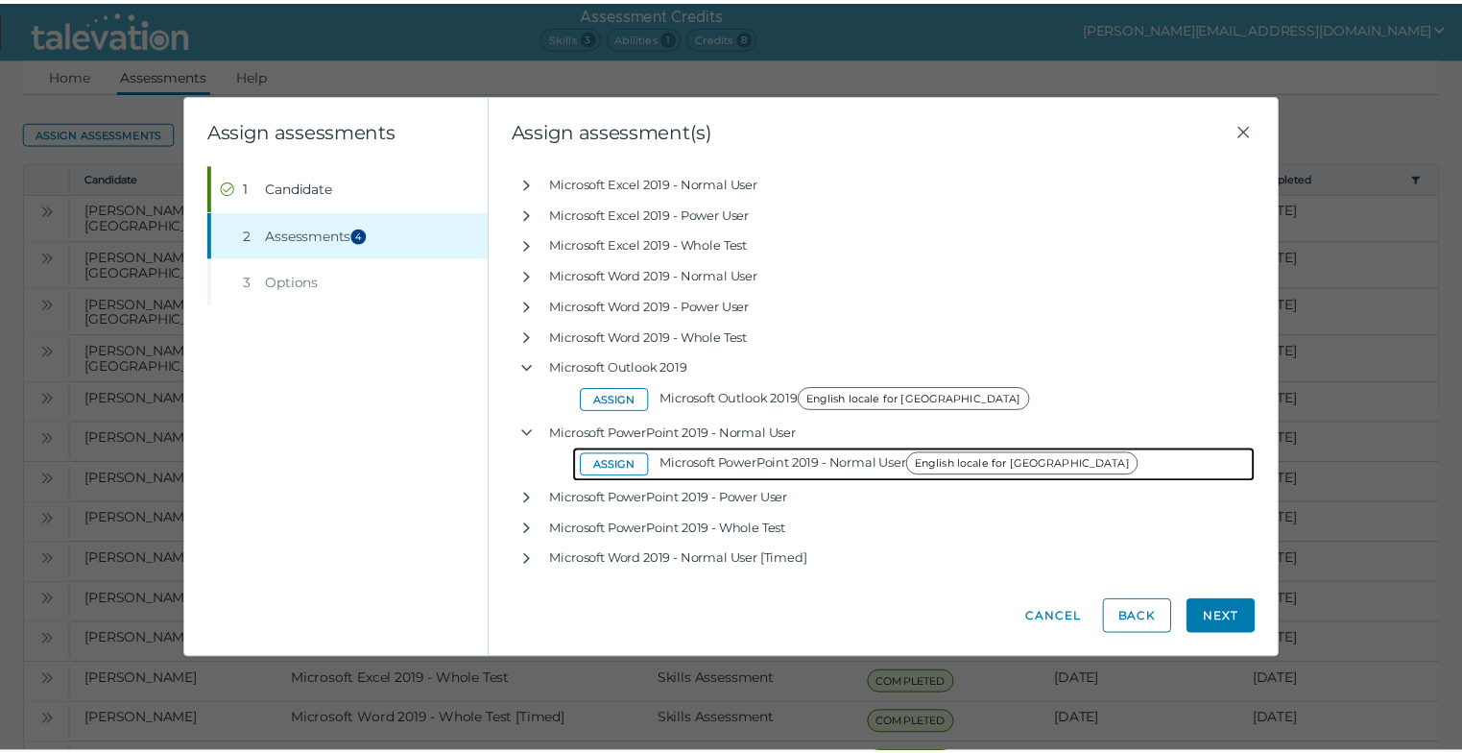
scroll to position [0, 0]
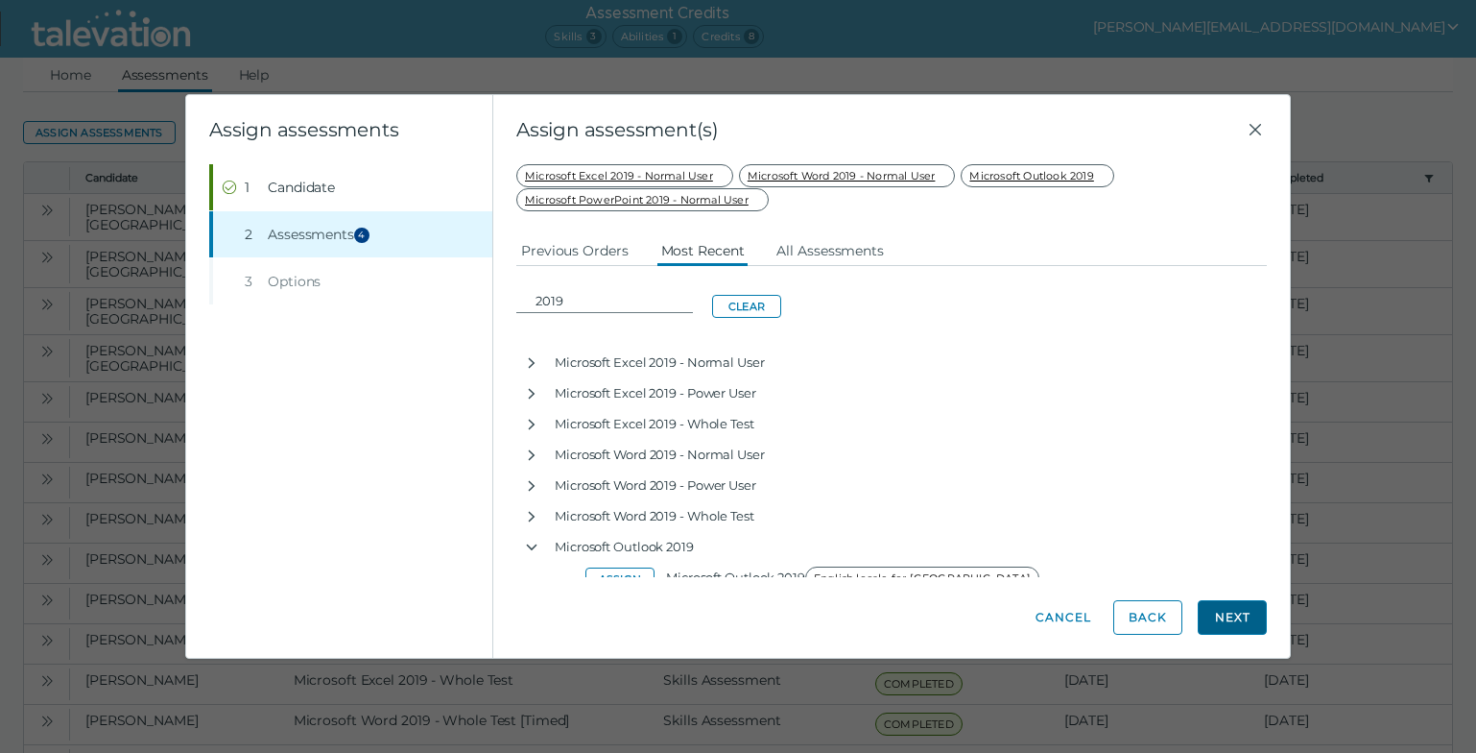
click at [1232, 620] on button "Next" at bounding box center [1232, 617] width 69 height 35
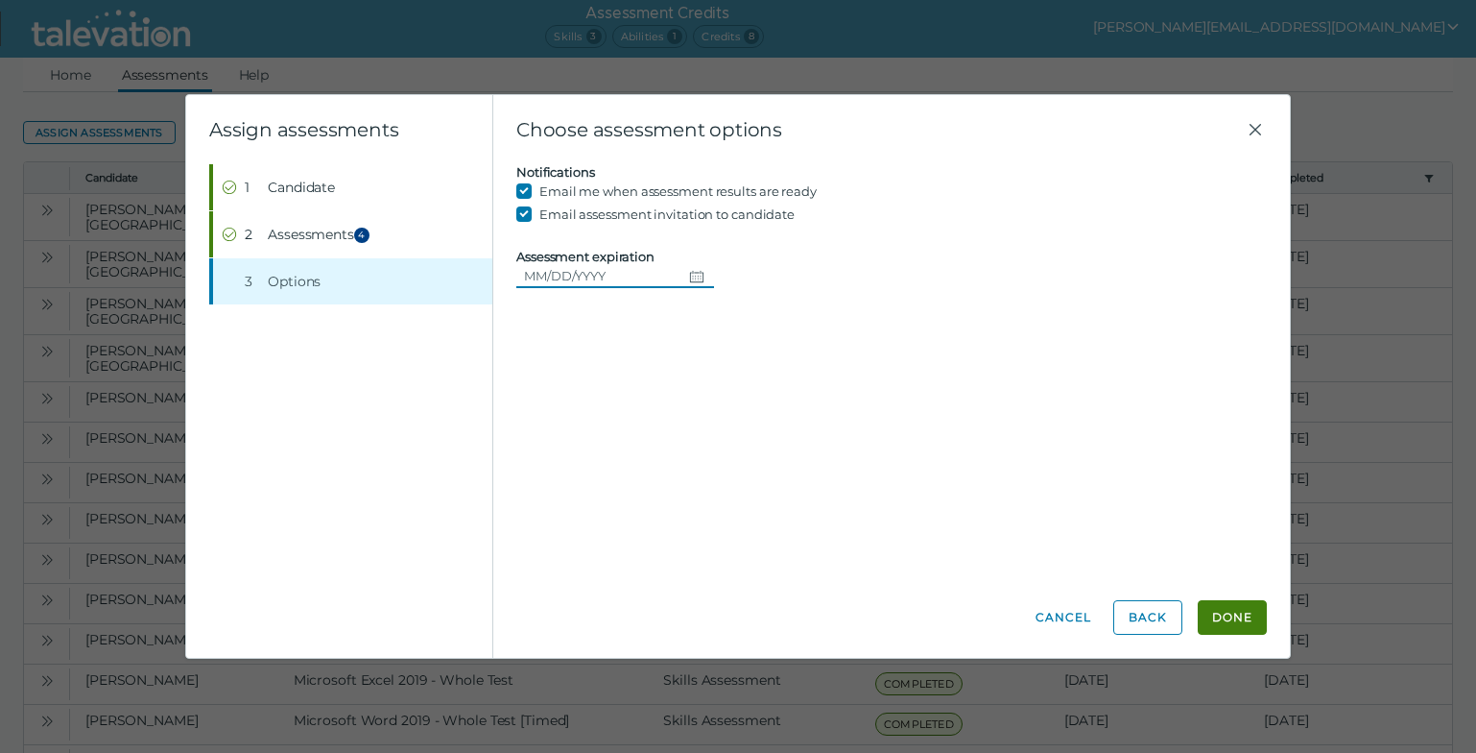
click at [689, 280] on icon "Choose date" at bounding box center [696, 276] width 15 height 15
click at [757, 327] on icon "Next month" at bounding box center [757, 328] width 17 height 17
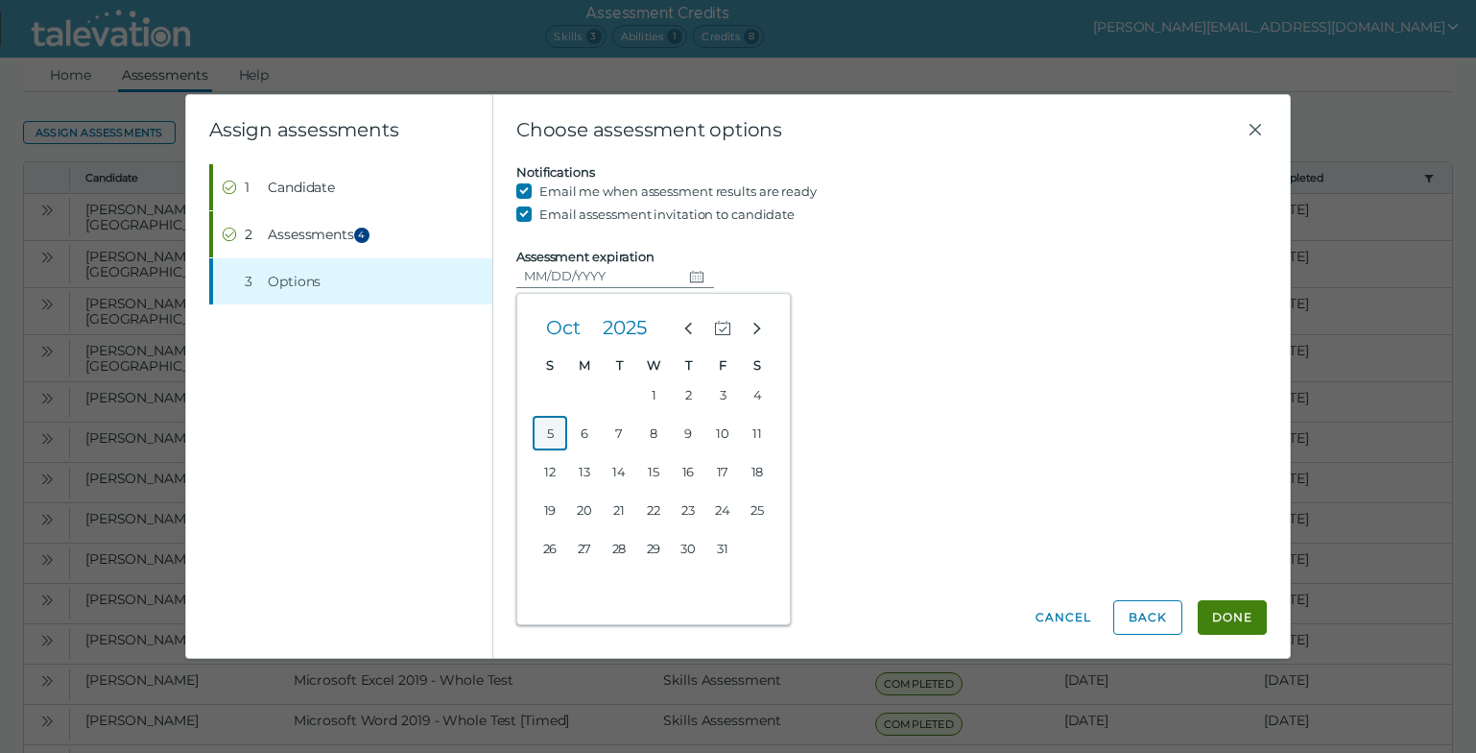
click at [559, 436] on button "5" at bounding box center [550, 433] width 35 height 35
type input "[DATE]"
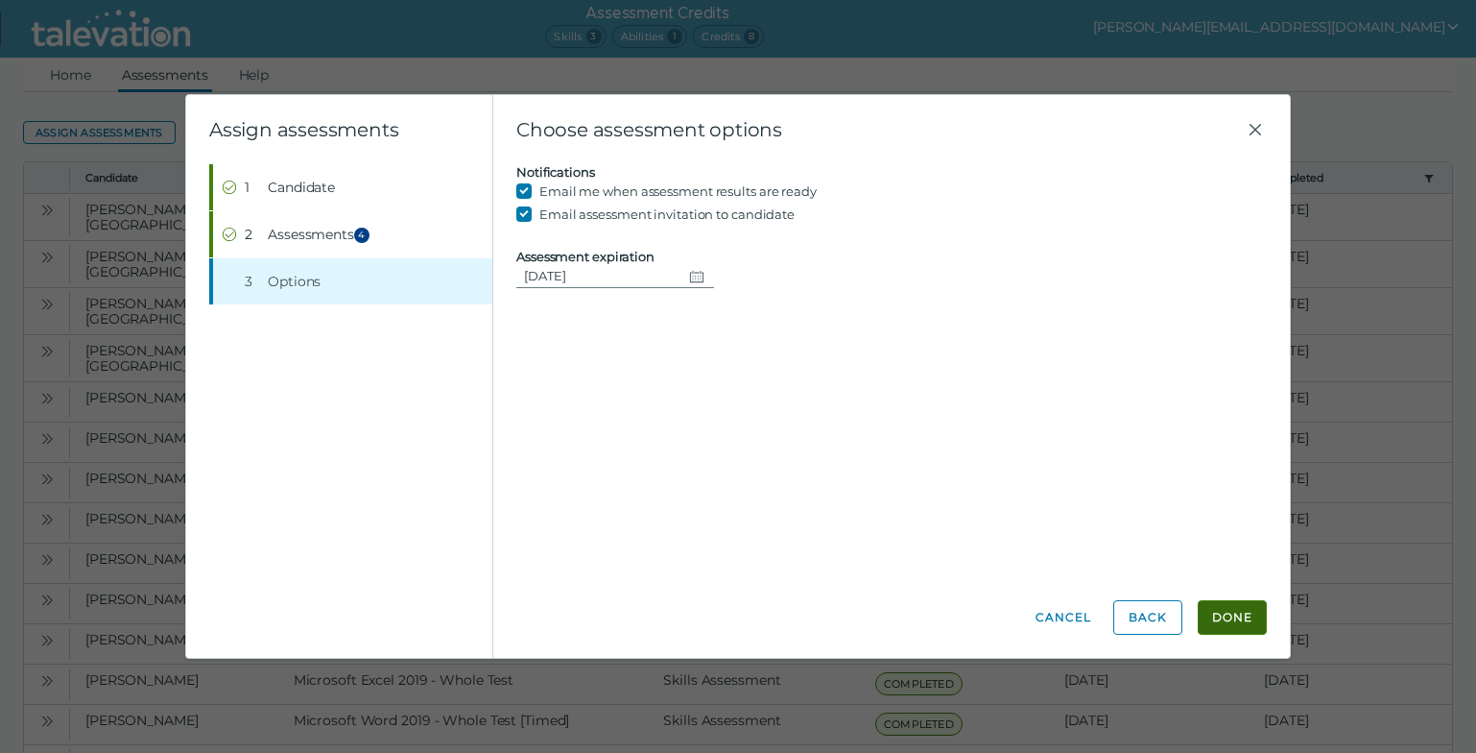
click at [1215, 615] on button "Done" at bounding box center [1232, 617] width 69 height 35
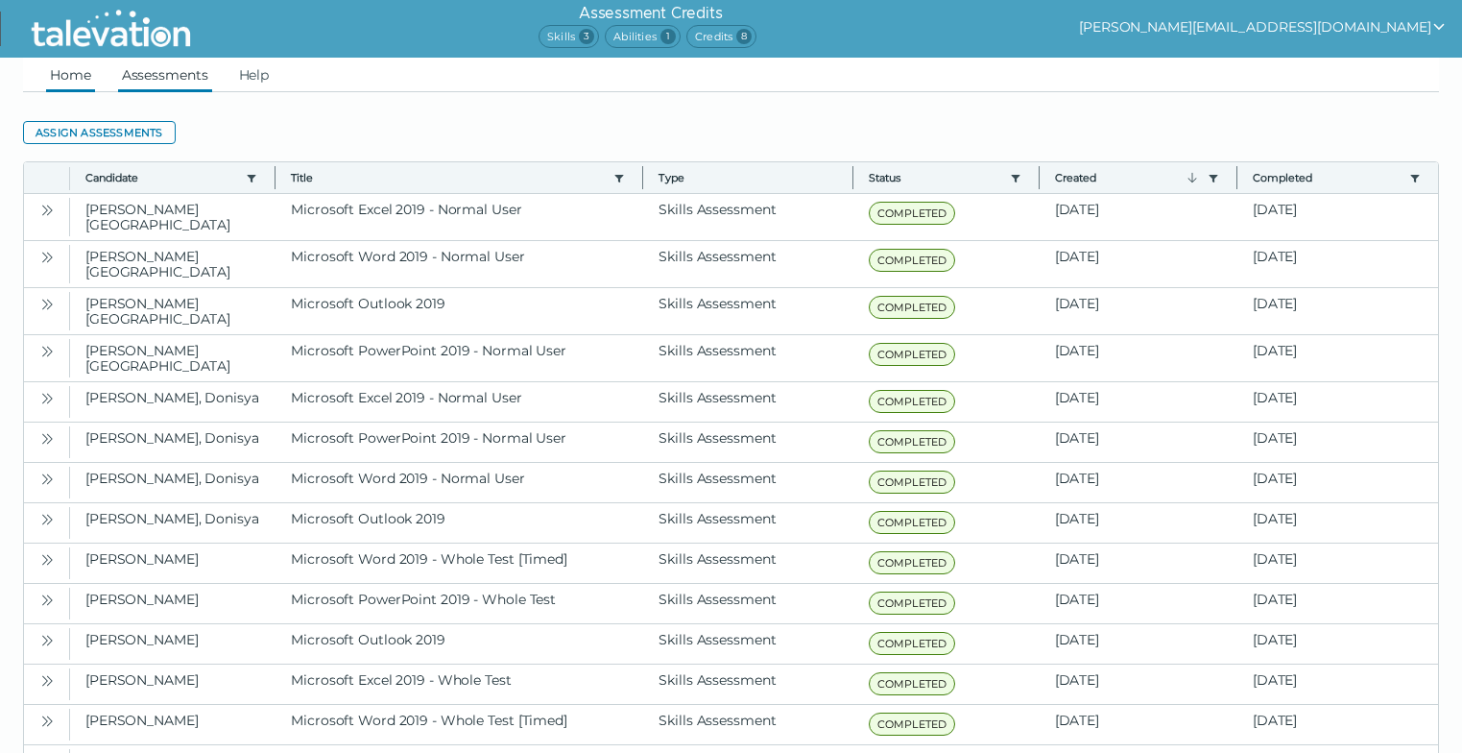
click at [84, 78] on link "Home" at bounding box center [70, 75] width 49 height 35
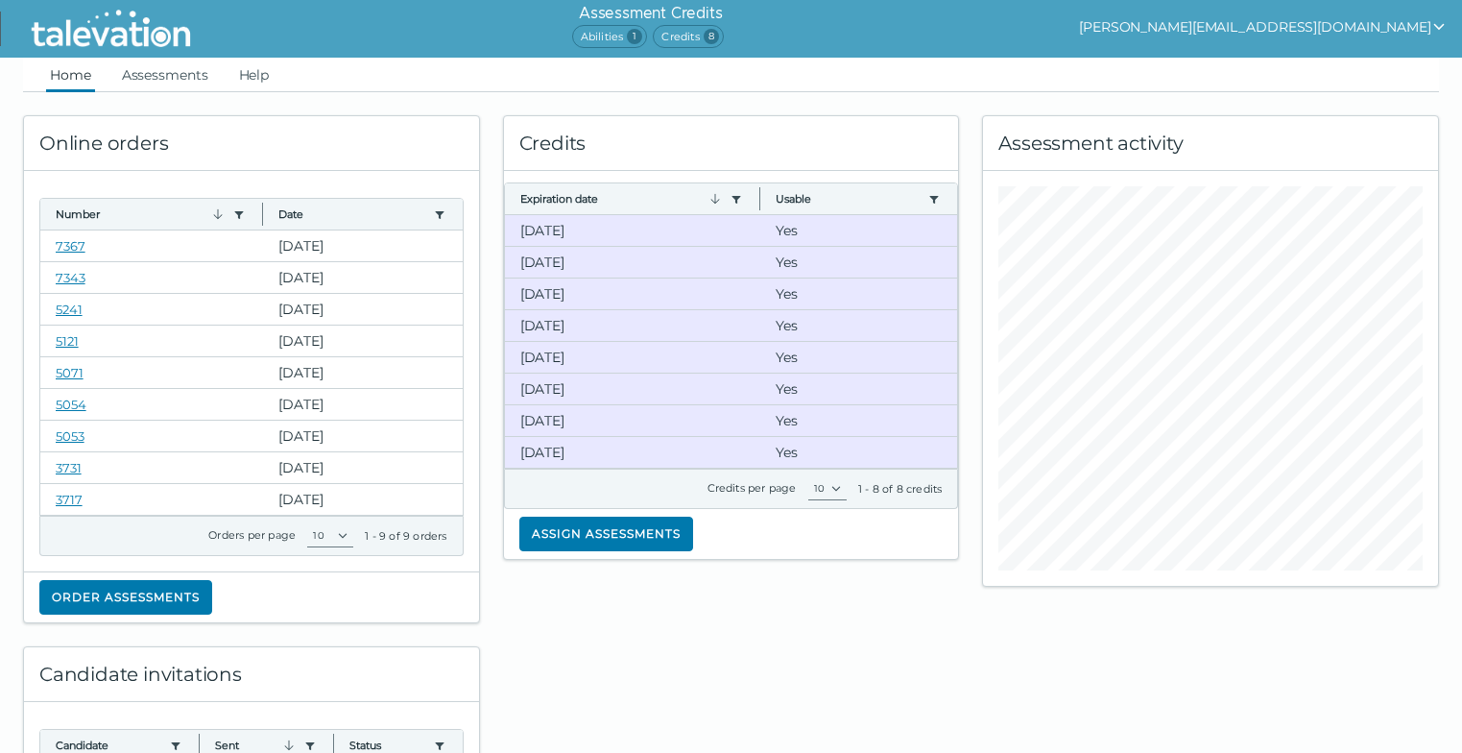
click at [1141, 71] on ul "Home Assessments Help" at bounding box center [731, 75] width 1416 height 35
click at [160, 74] on link "Assessments" at bounding box center [165, 75] width 94 height 35
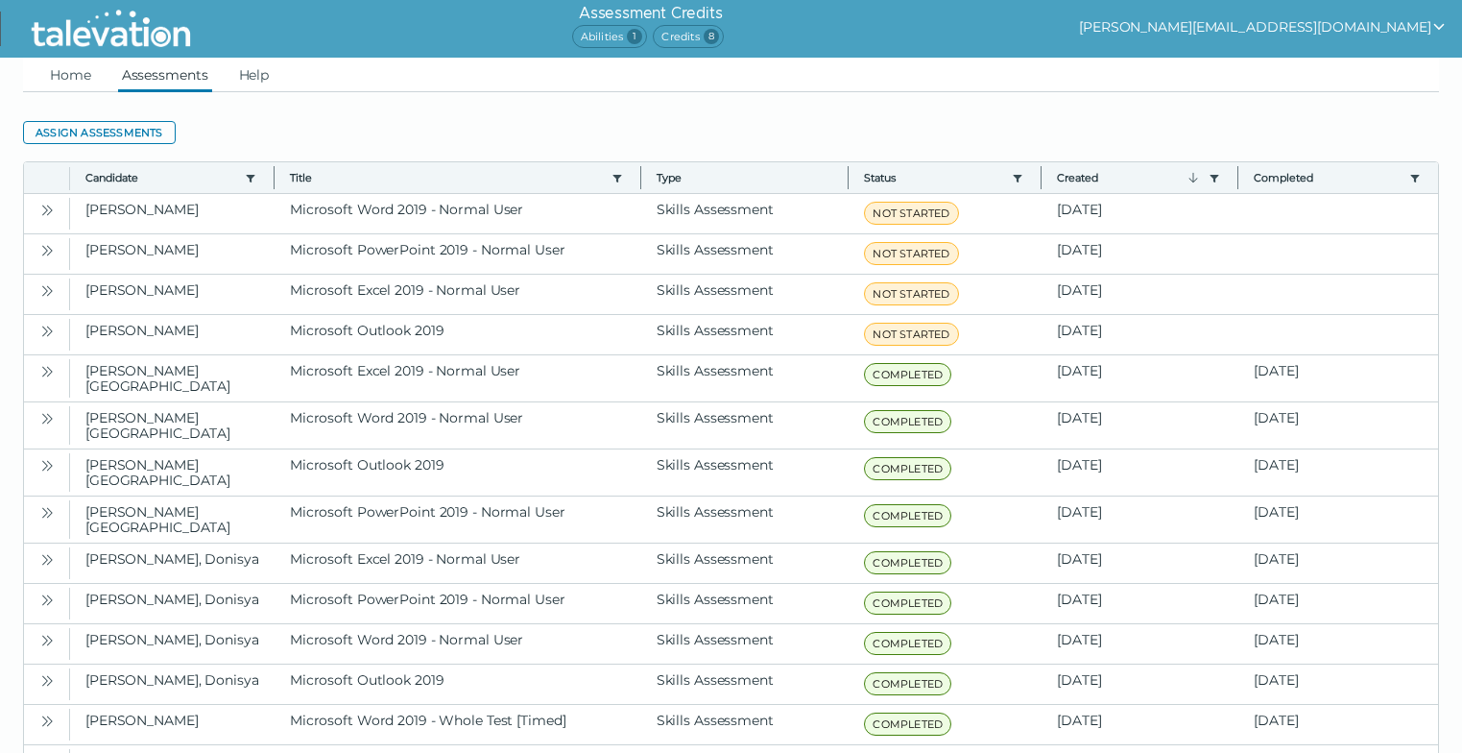
click at [1243, 76] on ul "Home Assessments Help" at bounding box center [731, 75] width 1416 height 35
click at [1280, 115] on clr-dg-action-bar "Assign assessments" at bounding box center [731, 132] width 1416 height 35
click at [1428, 27] on button "[PERSON_NAME][EMAIL_ADDRESS][DOMAIN_NAME]" at bounding box center [1263, 26] width 368 height 23
click at [1256, 60] on div "Sign out" at bounding box center [1199, 64] width 113 height 23
